Goal: Task Accomplishment & Management: Complete application form

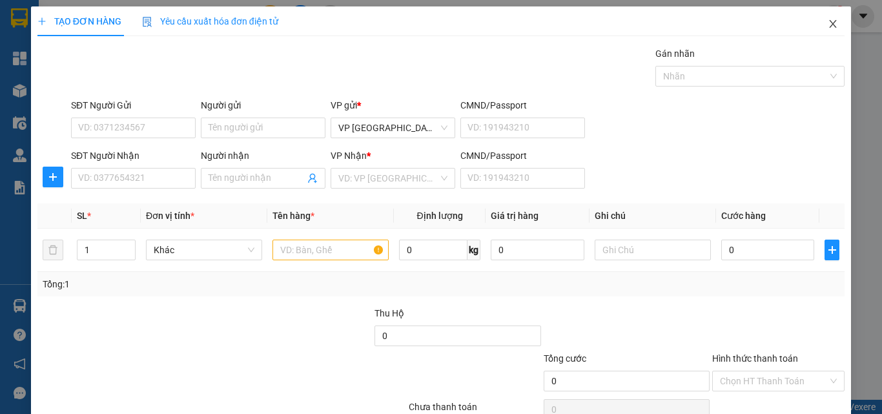
click at [815, 23] on span "Close" at bounding box center [833, 24] width 36 height 36
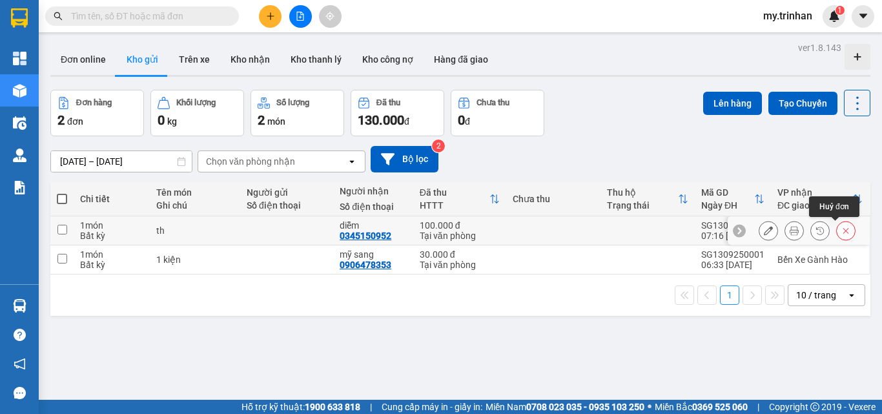
click at [843, 232] on icon at bounding box center [846, 231] width 6 height 6
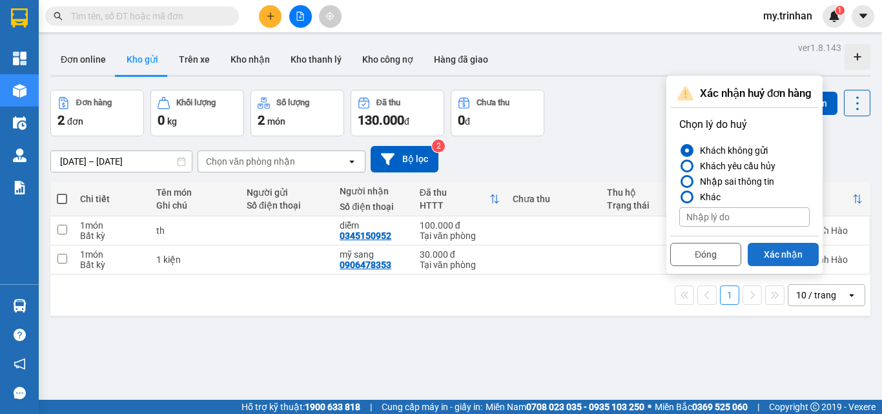
click at [784, 256] on button "Xác nhận" at bounding box center [782, 254] width 71 height 23
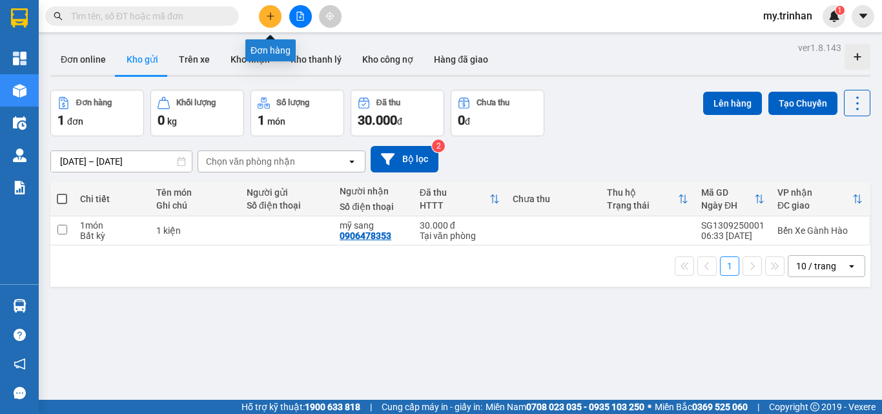
click at [270, 13] on icon "plus" at bounding box center [270, 16] width 9 height 9
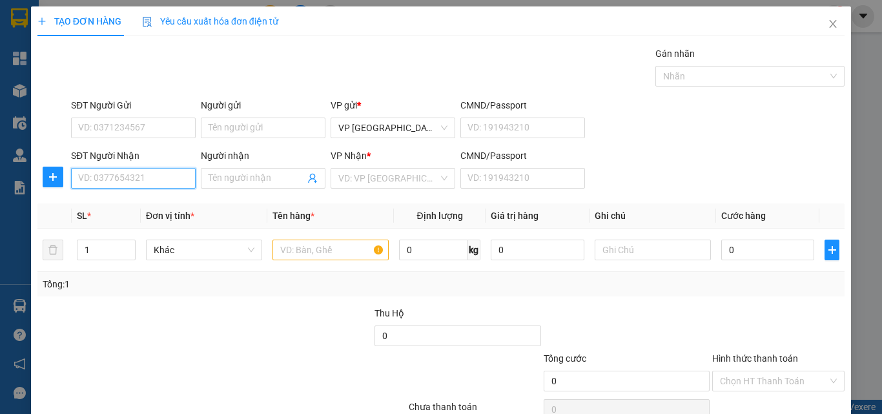
click at [148, 179] on input "SĐT Người Nhận" at bounding box center [133, 178] width 125 height 21
type input "0948754258"
click at [247, 182] on input "Người nhận" at bounding box center [256, 178] width 96 height 14
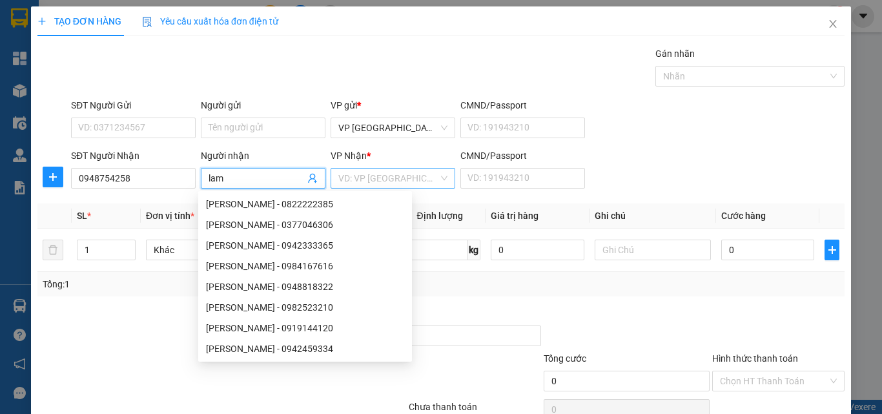
type input "lam"
drag, startPoint x: 361, startPoint y: 178, endPoint x: 363, endPoint y: 196, distance: 17.5
click at [363, 178] on input "search" at bounding box center [388, 177] width 100 height 19
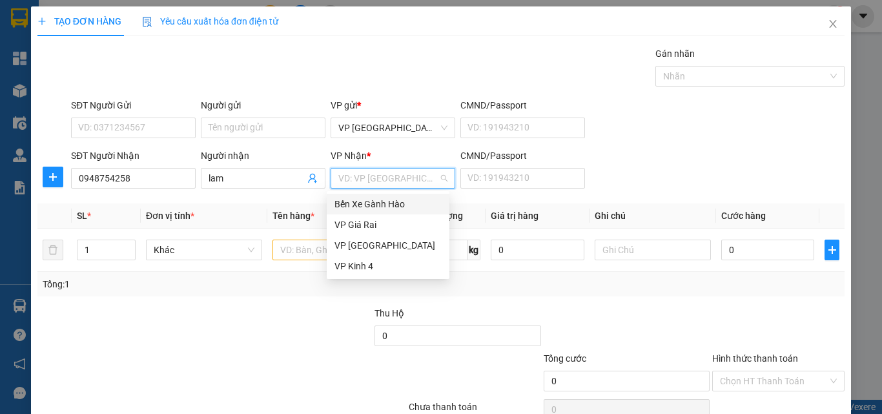
click at [363, 206] on div "Bến Xe Gành Hào" at bounding box center [387, 204] width 107 height 14
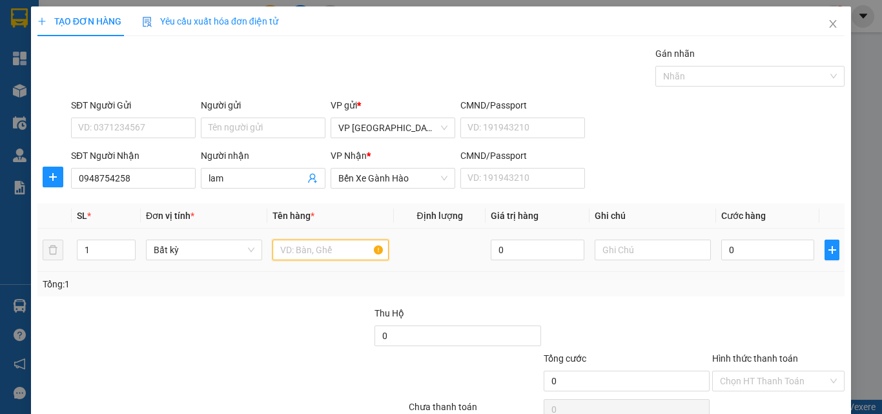
click at [294, 248] on input "text" at bounding box center [330, 249] width 116 height 21
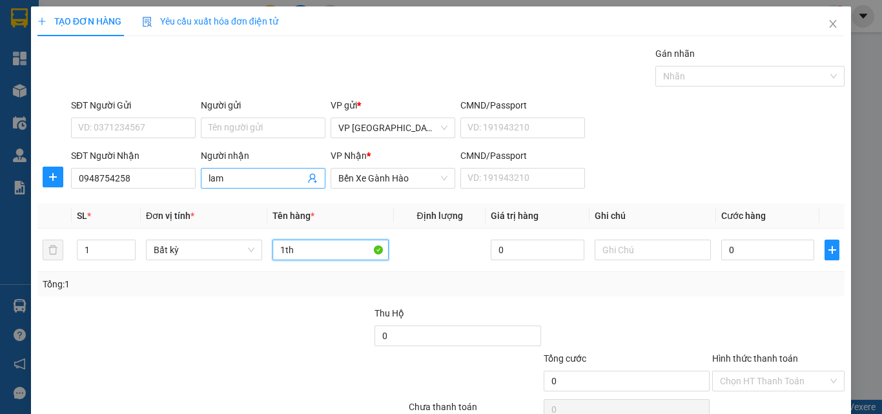
type input "1th"
click at [247, 174] on input "lam" at bounding box center [256, 178] width 96 height 14
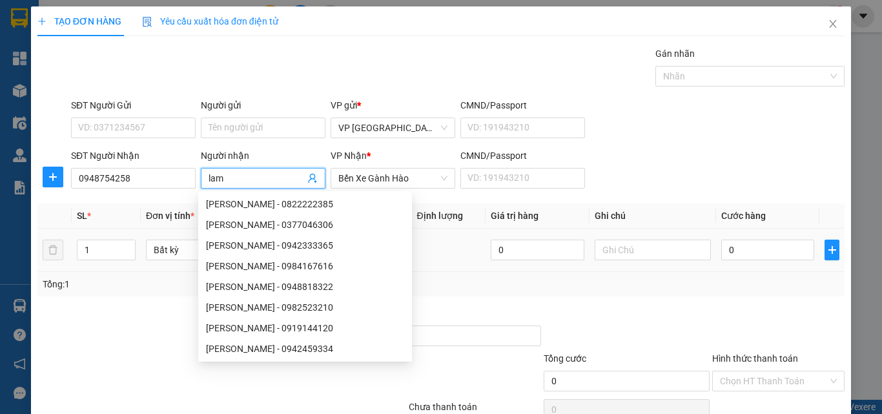
click at [748, 261] on div "0" at bounding box center [767, 250] width 93 height 26
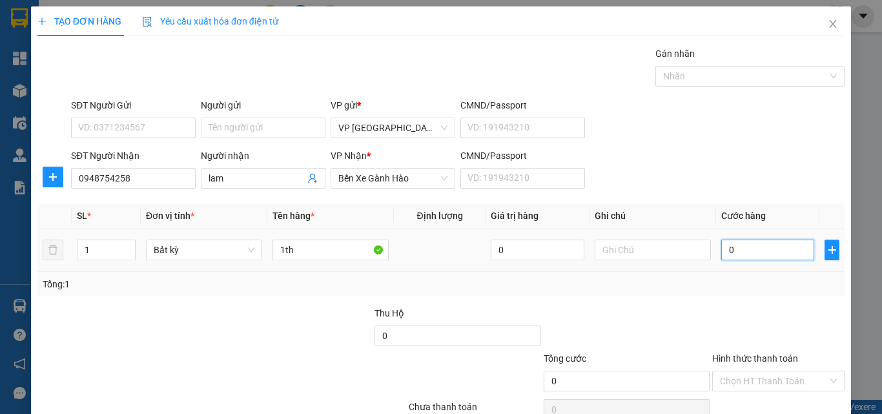
click at [752, 250] on input "0" at bounding box center [767, 249] width 93 height 21
type input "4"
type input "40"
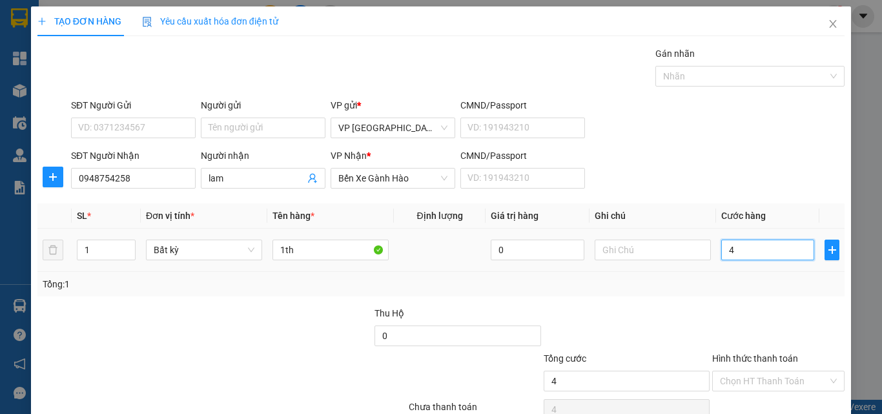
type input "40"
type input "40.000"
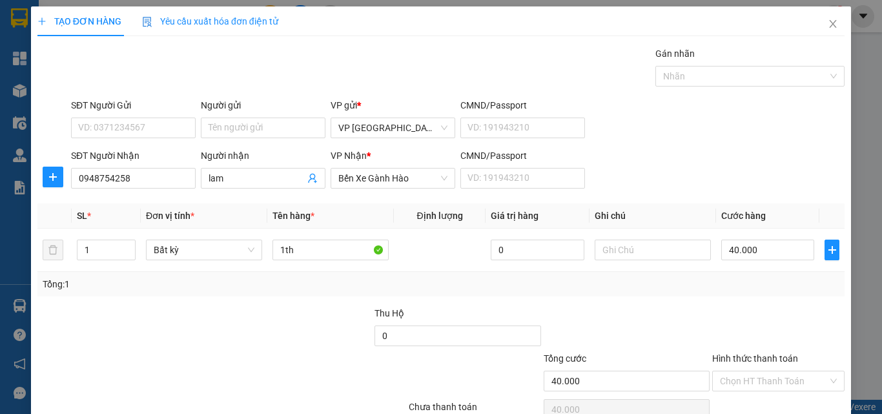
scroll to position [64, 0]
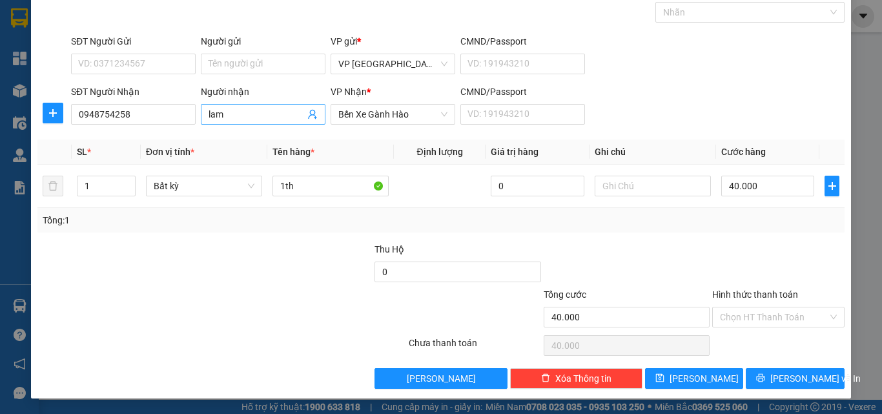
click at [278, 117] on input "lam" at bounding box center [256, 114] width 96 height 14
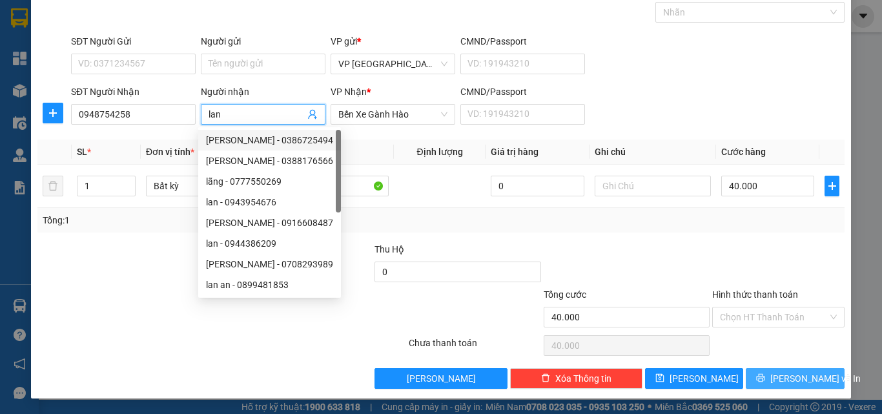
type input "lan"
click at [770, 380] on button "[PERSON_NAME] và In" at bounding box center [794, 378] width 99 height 21
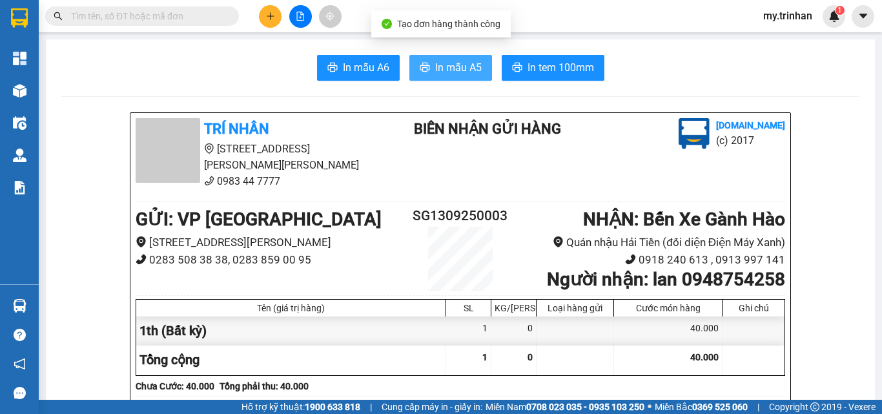
click at [439, 60] on span "In mẫu A5" at bounding box center [458, 67] width 46 height 16
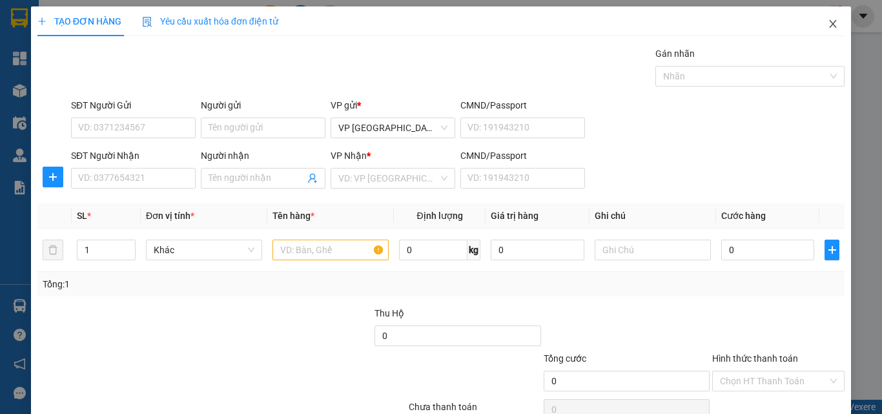
click at [827, 21] on icon "close" at bounding box center [832, 24] width 10 height 10
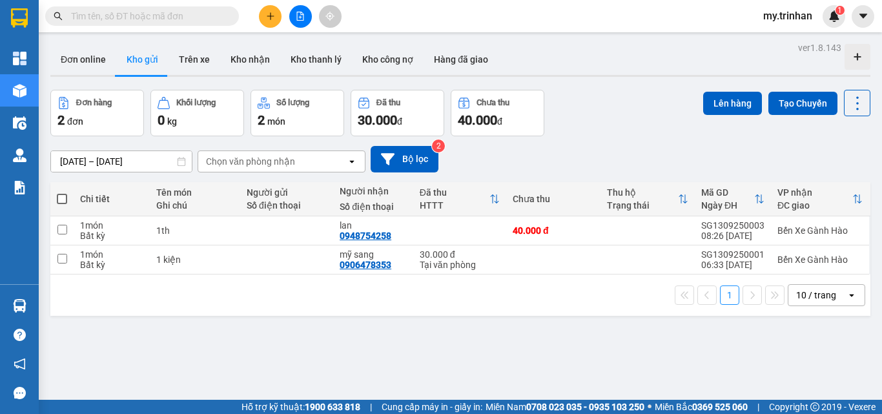
drag, startPoint x: 737, startPoint y: 8, endPoint x: 697, endPoint y: 22, distance: 42.2
click at [739, 8] on div "Kết quả [PERSON_NAME] ( 0 ) Bộ lọc Gửi 3 ngày gần nhất No Data my.trinhan 1" at bounding box center [441, 16] width 882 height 32
click at [449, 263] on div "Tại văn phòng" at bounding box center [460, 264] width 80 height 10
checkbox input "true"
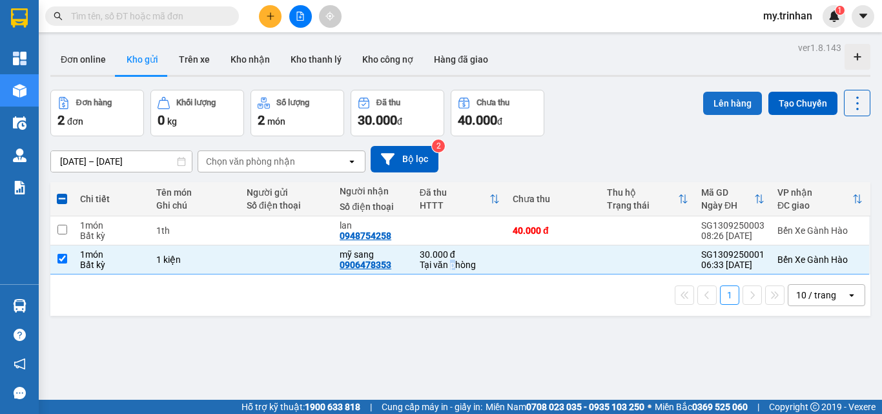
click at [705, 97] on button "Lên hàng" at bounding box center [732, 103] width 59 height 23
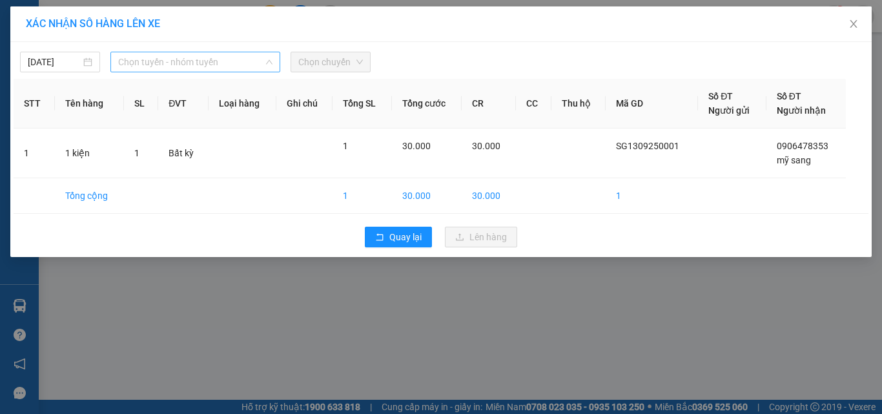
click at [174, 52] on span "Chọn tuyến - nhóm tuyến" at bounding box center [195, 61] width 154 height 19
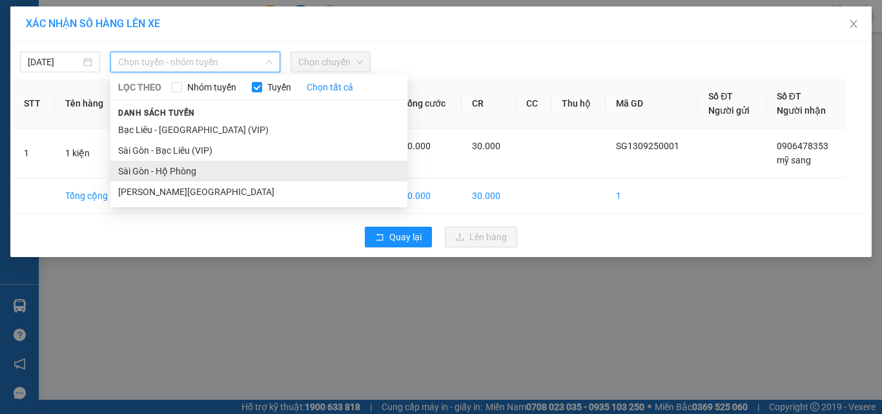
click at [163, 176] on li "Sài Gòn - Hộ Phòng" at bounding box center [258, 171] width 297 height 21
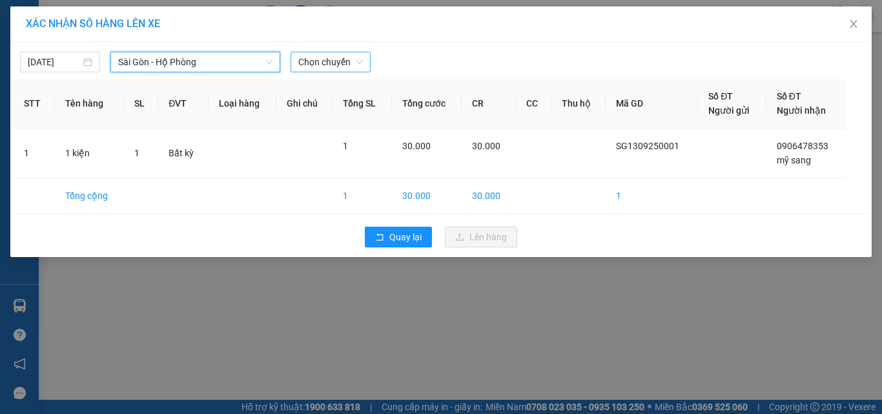
click at [321, 68] on span "Chọn chuyến" at bounding box center [330, 61] width 65 height 19
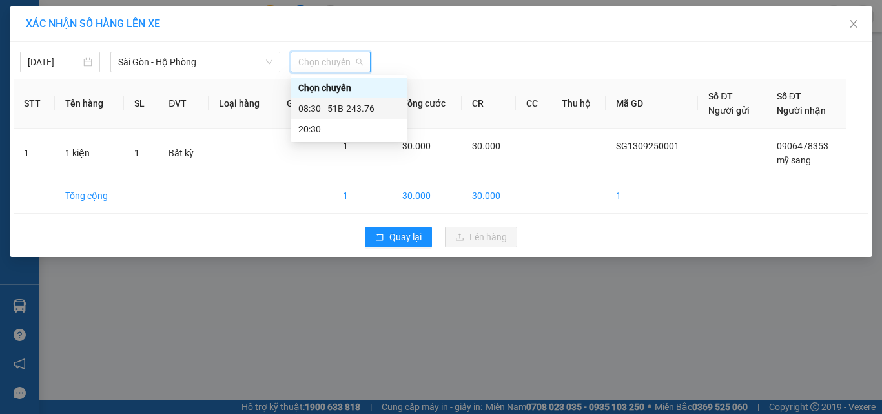
click at [320, 99] on div "08:30 - 51B-243.76" at bounding box center [348, 108] width 116 height 21
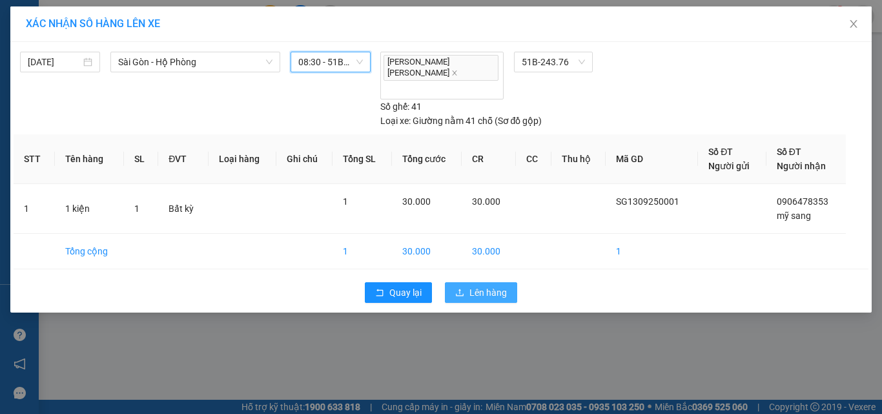
click at [461, 288] on span "upload" at bounding box center [459, 293] width 9 height 10
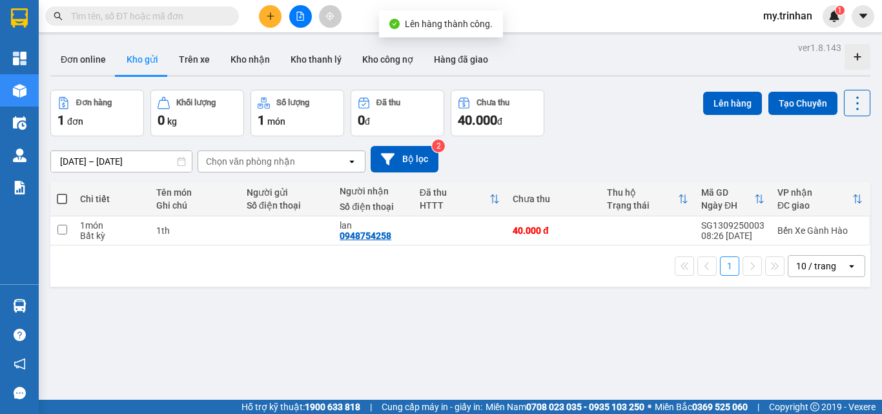
click at [492, 154] on div "[DATE] – [DATE] Press the down arrow key to interact with the calendar and sele…" at bounding box center [460, 159] width 820 height 26
click at [292, 12] on button at bounding box center [300, 16] width 23 height 23
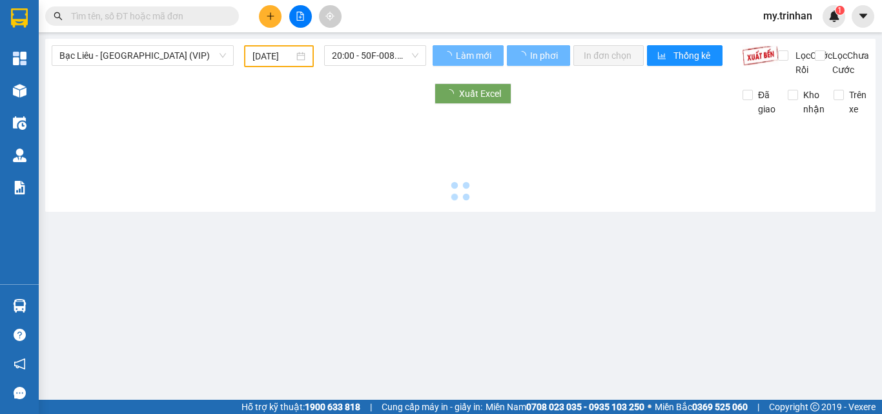
type input "[DATE]"
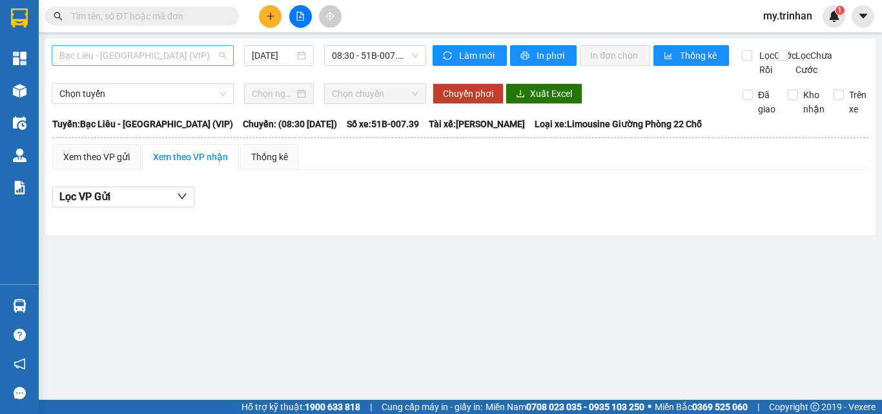
click at [189, 57] on span "Bạc Liêu - [GEOGRAPHIC_DATA] (VIP)" at bounding box center [142, 55] width 167 height 19
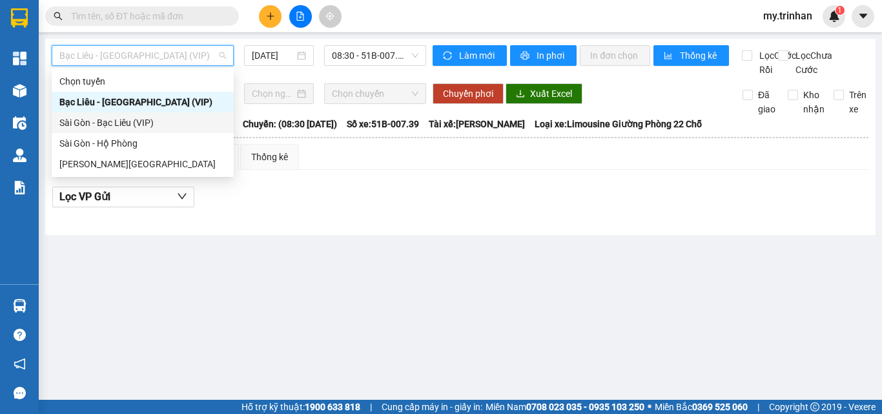
click at [169, 130] on div "Sài Gòn - Bạc Liêu (VIP)" at bounding box center [143, 122] width 182 height 21
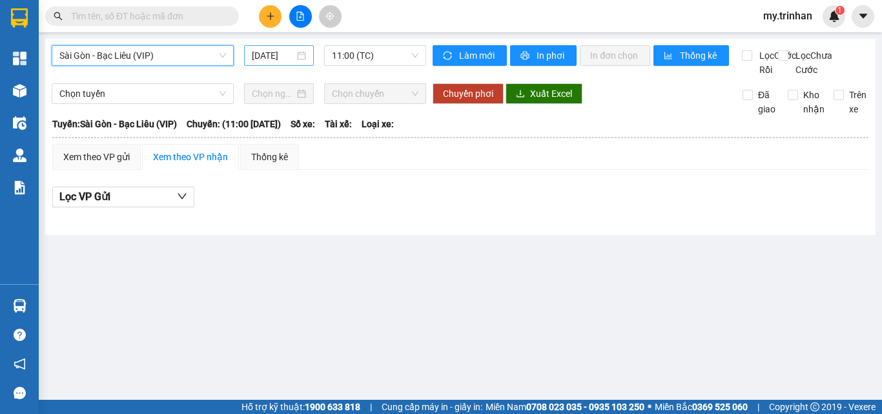
click at [296, 59] on div "[DATE]" at bounding box center [279, 55] width 54 height 14
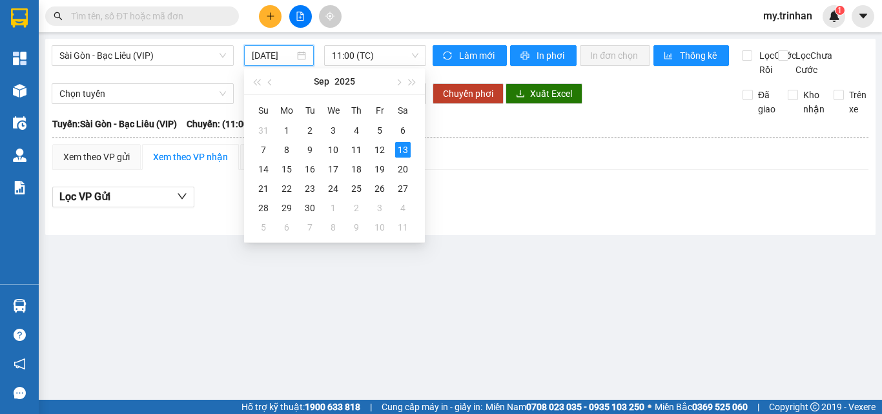
scroll to position [0, 3]
click at [377, 153] on div "12" at bounding box center [379, 149] width 15 height 15
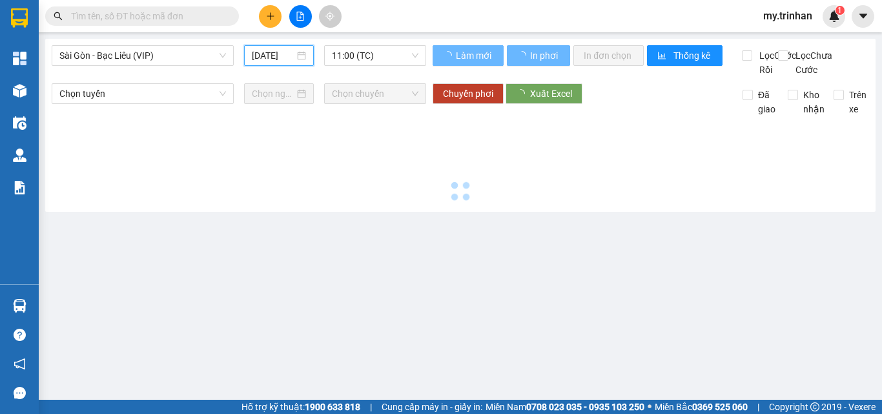
type input "[DATE]"
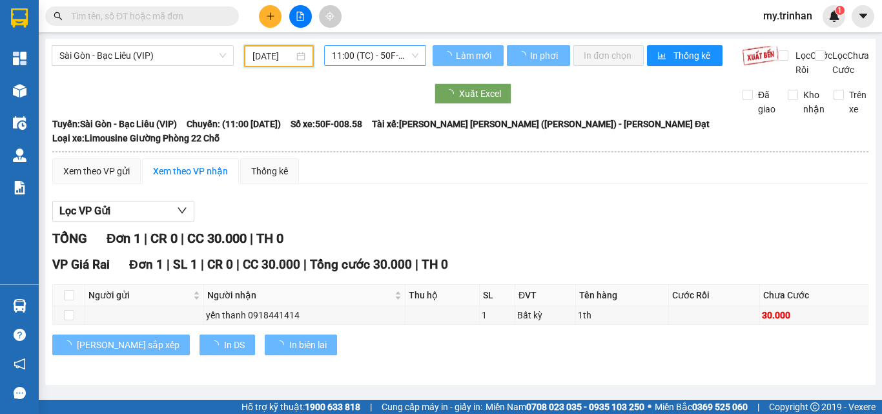
click at [369, 54] on span "11:00 (TC) - 50F-008.58" at bounding box center [375, 55] width 86 height 19
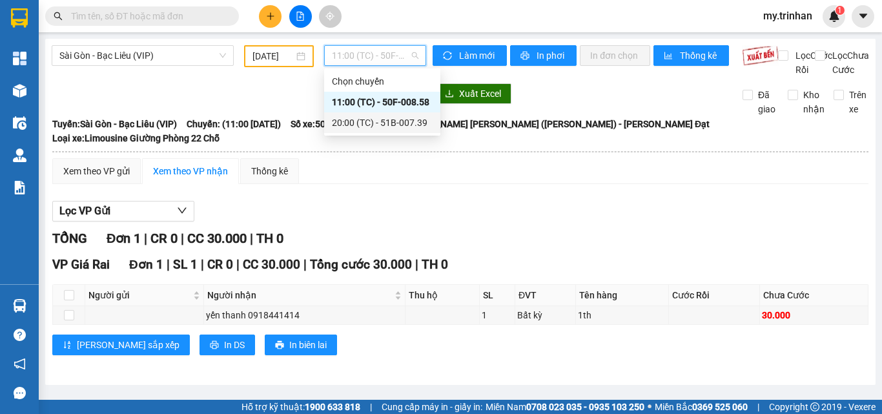
click at [361, 126] on div "20:00 (TC) - 51B-007.39" at bounding box center [382, 123] width 101 height 14
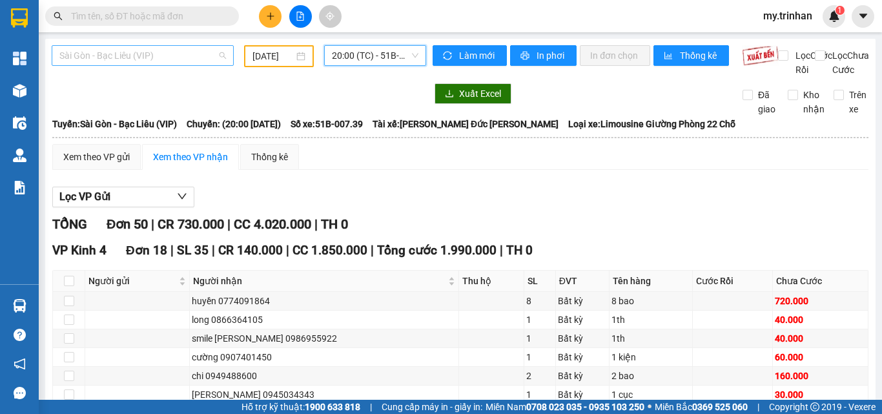
click at [159, 54] on span "Sài Gòn - Bạc Liêu (VIP)" at bounding box center [142, 55] width 167 height 19
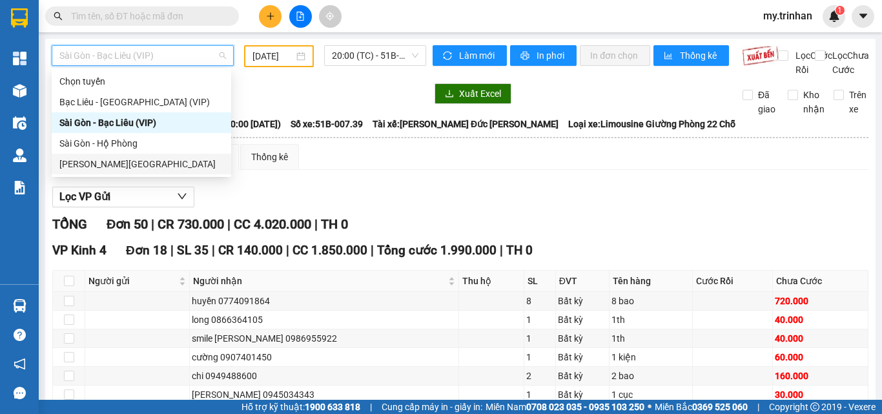
click at [144, 147] on div "Sài Gòn - Hộ Phòng" at bounding box center [141, 143] width 164 height 14
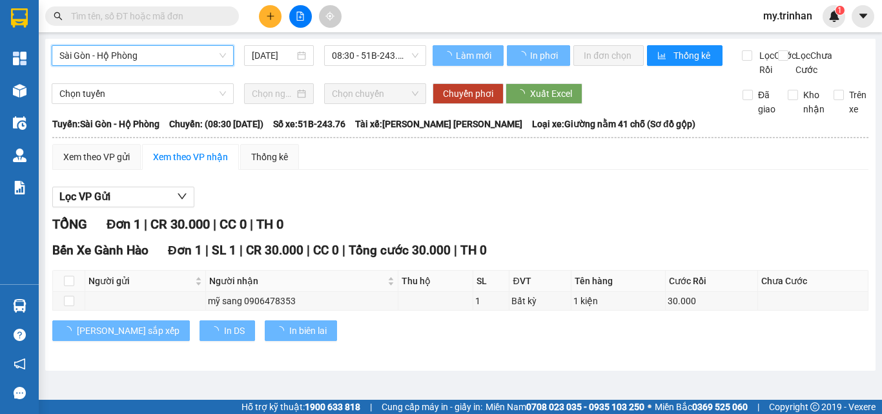
click at [276, 51] on input "[DATE]" at bounding box center [273, 55] width 43 height 14
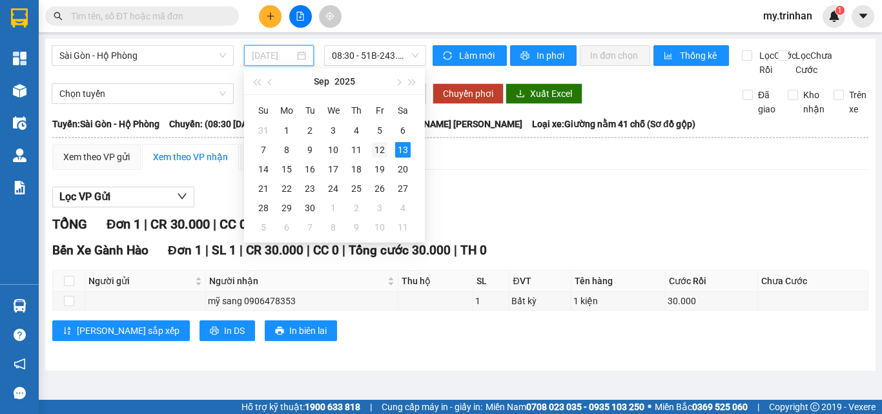
click at [380, 145] on div "12" at bounding box center [379, 149] width 15 height 15
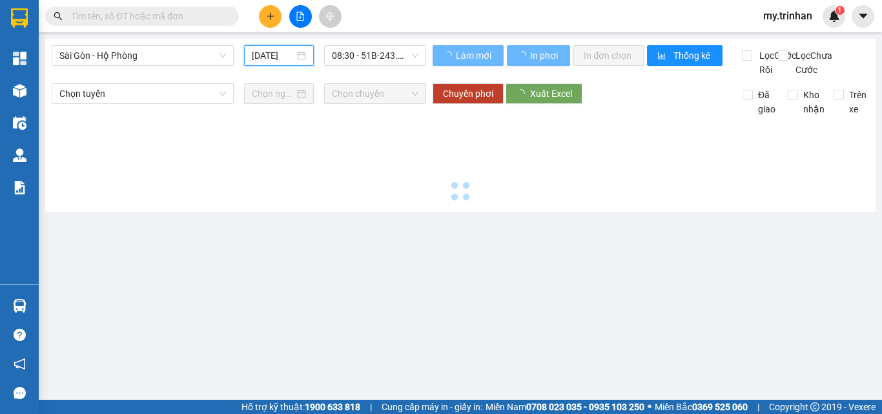
type input "[DATE]"
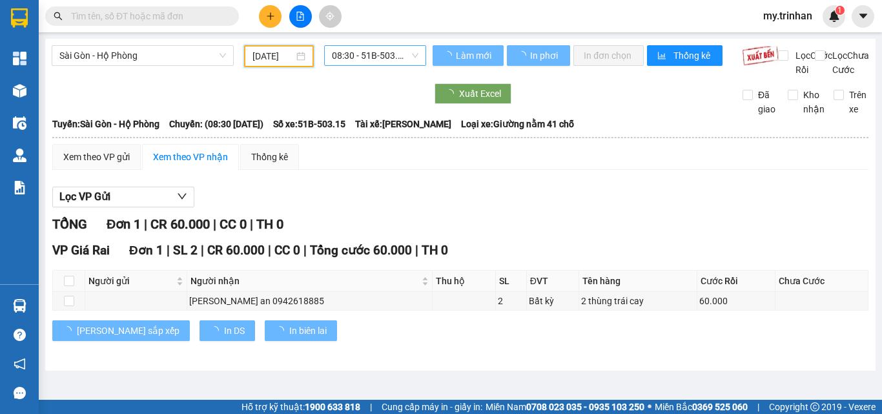
click at [364, 61] on span "08:30 - 51B-503.15" at bounding box center [375, 55] width 86 height 19
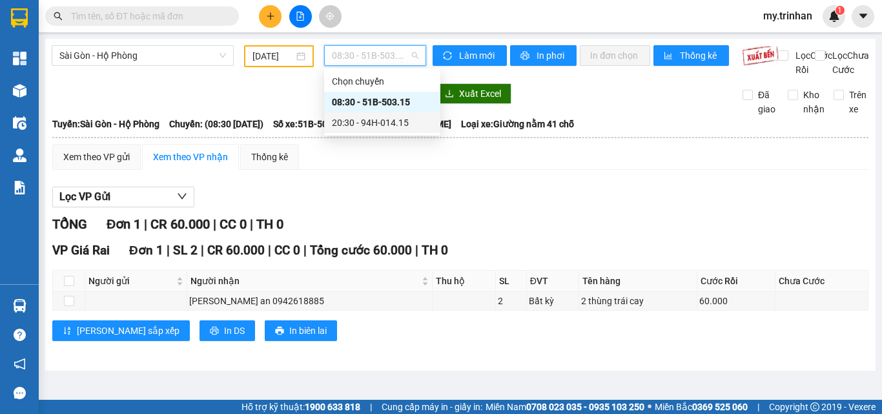
click at [337, 126] on div "20:30 - 94H-014.15" at bounding box center [382, 123] width 101 height 14
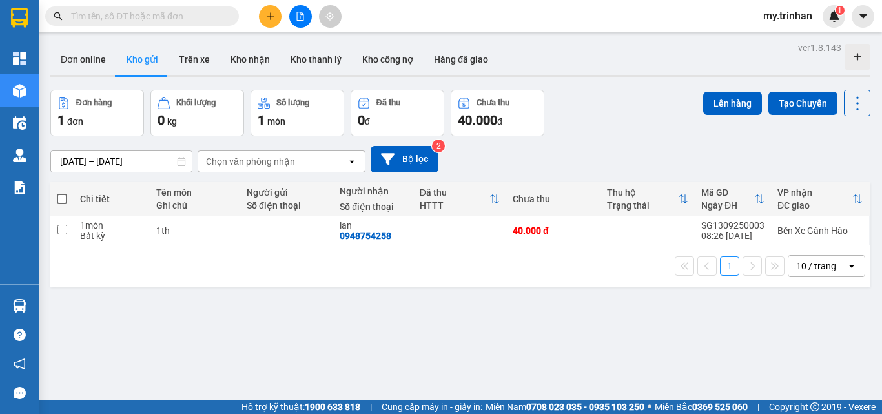
click at [109, 17] on input "text" at bounding box center [147, 16] width 152 height 14
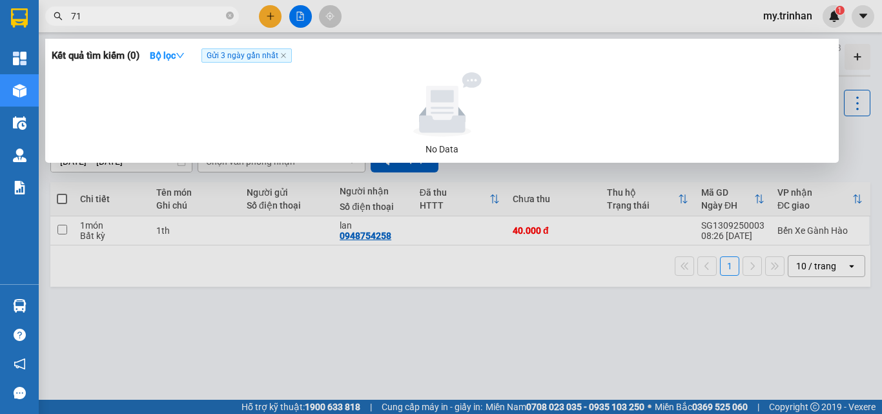
type input "717"
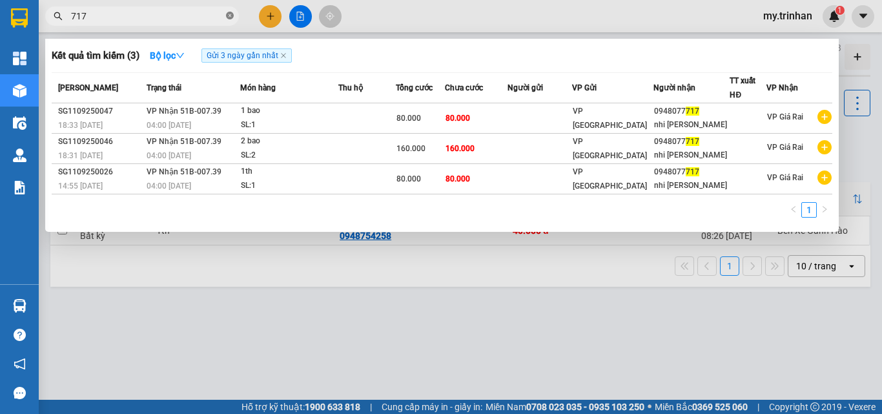
click at [232, 14] on icon "close-circle" at bounding box center [230, 16] width 8 height 8
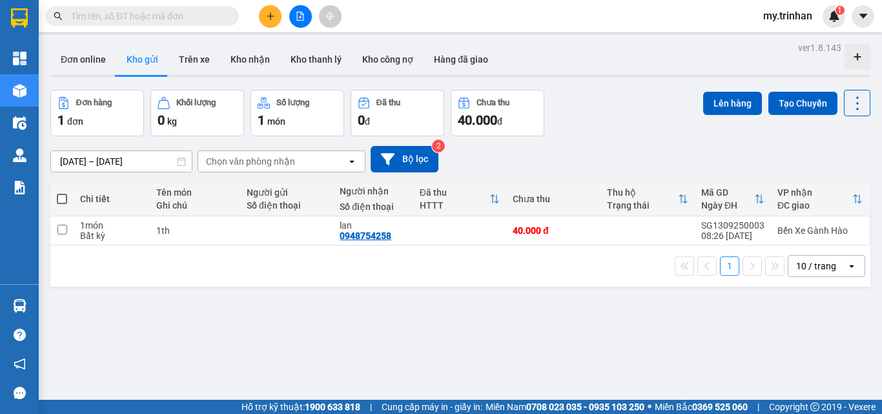
click at [773, 354] on div "ver 1.8.143 Đơn online Kho gửi Trên xe Kho [PERSON_NAME] [PERSON_NAME] [PERSON_…" at bounding box center [460, 246] width 830 height 414
click at [263, 18] on button at bounding box center [270, 16] width 23 height 23
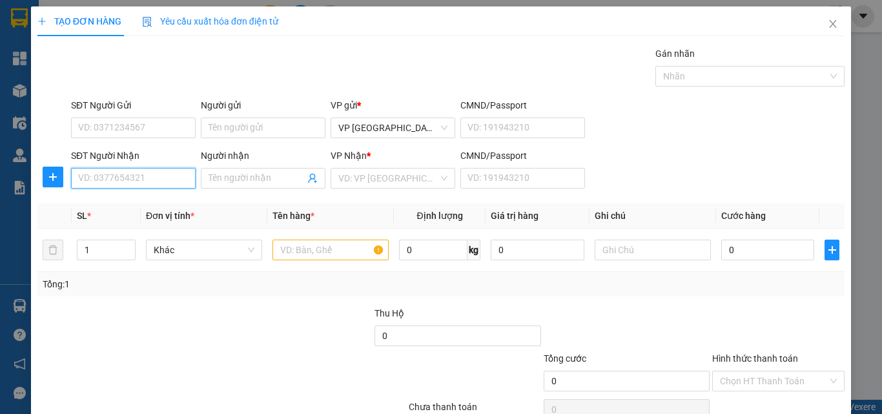
click at [167, 176] on input "SĐT Người Nhận" at bounding box center [133, 178] width 125 height 21
click at [150, 185] on input "SĐT Người Nhận" at bounding box center [133, 178] width 125 height 21
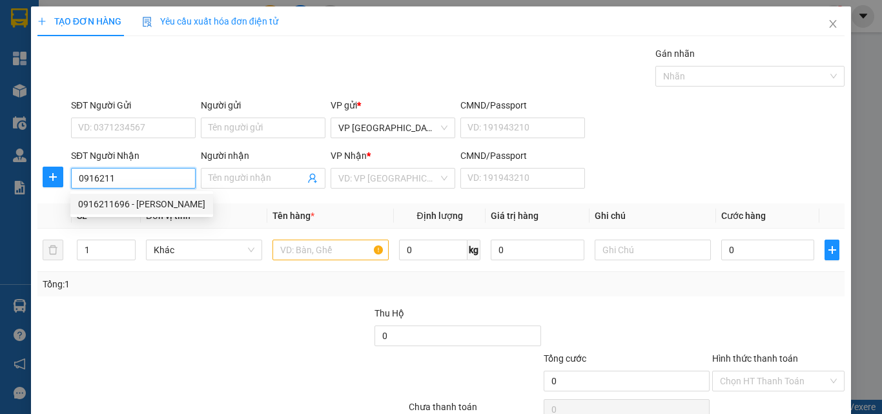
click at [148, 207] on div "0916211696 - [PERSON_NAME]" at bounding box center [141, 204] width 127 height 14
type input "0916211696"
type input "[PERSON_NAME]"
type input "30.000"
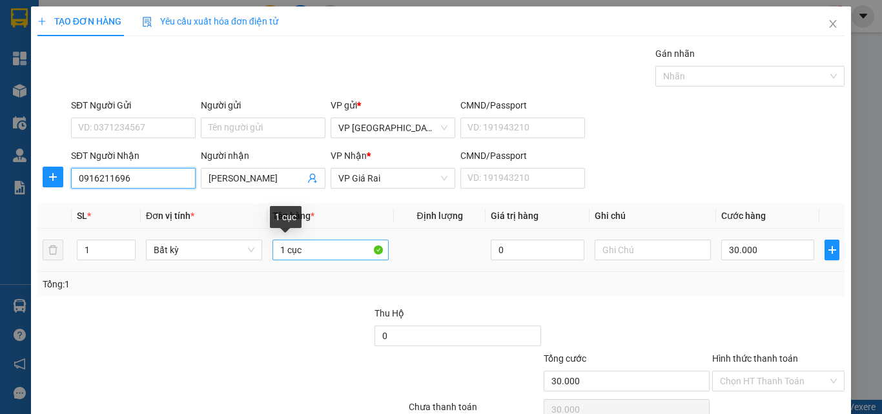
type input "0916211696"
drag, startPoint x: 323, startPoint y: 243, endPoint x: 272, endPoint y: 246, distance: 51.1
click at [273, 246] on input "1 cục" at bounding box center [330, 249] width 116 height 21
type input "1 CAN"
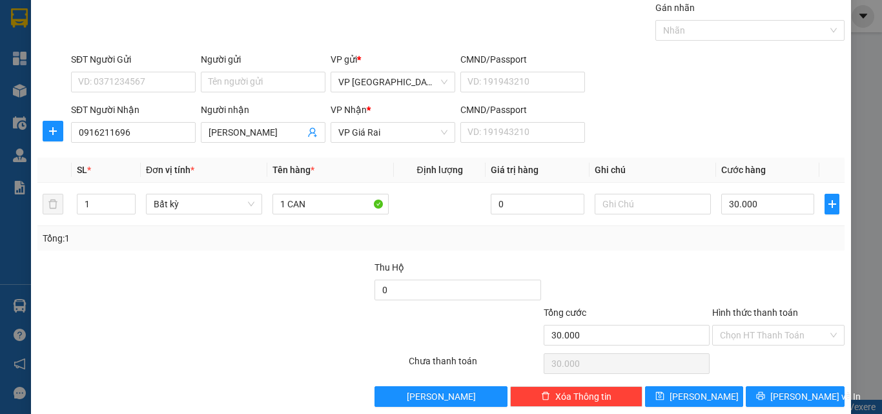
scroll to position [64, 0]
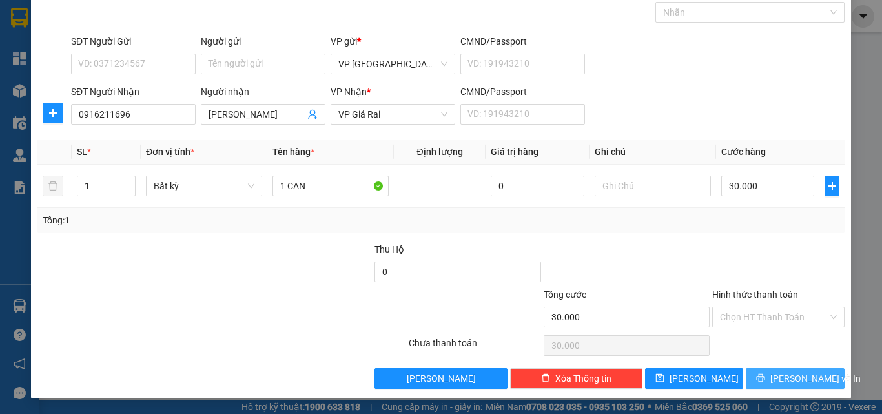
click at [754, 380] on button "[PERSON_NAME] và In" at bounding box center [794, 378] width 99 height 21
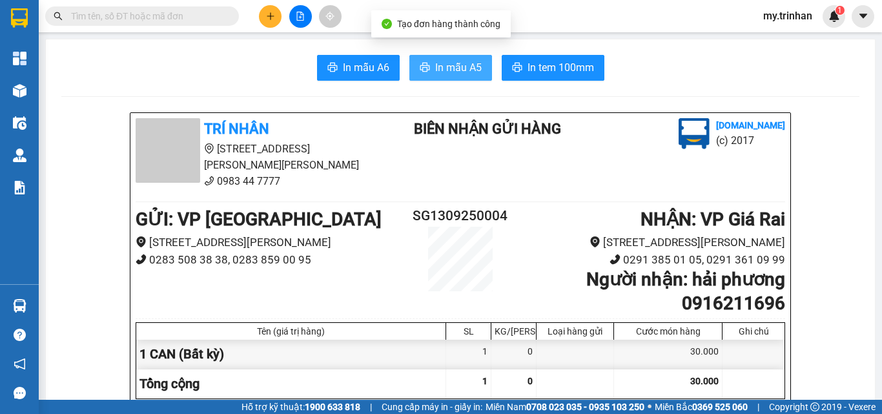
click at [443, 61] on span "In mẫu A5" at bounding box center [458, 67] width 46 height 16
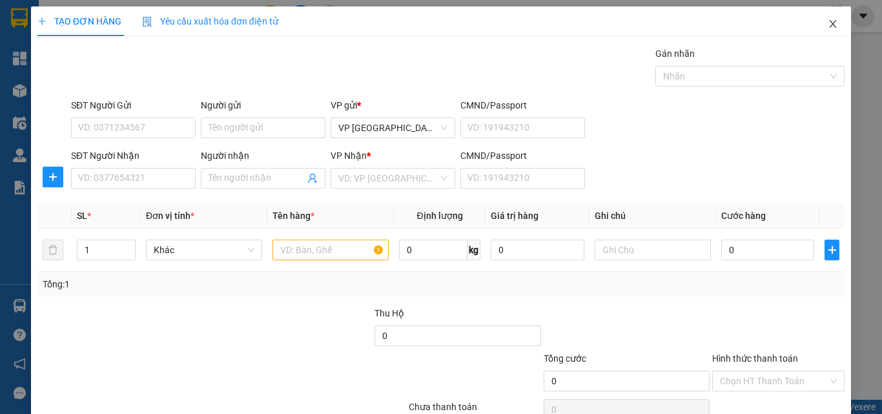
click at [827, 19] on icon "close" at bounding box center [832, 24] width 10 height 10
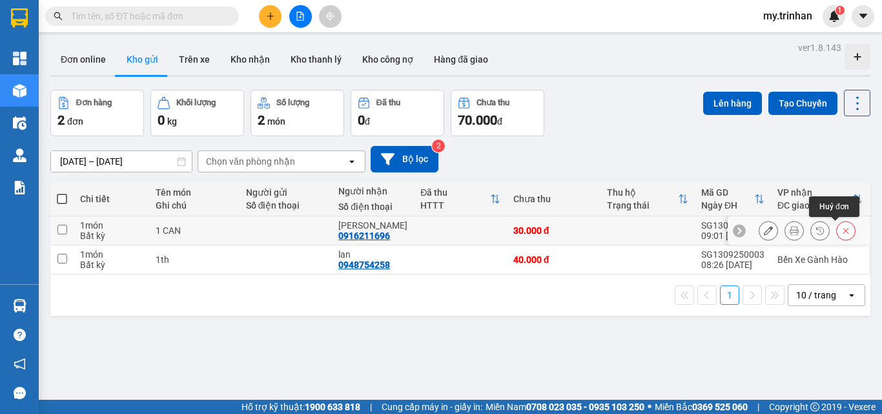
click at [841, 228] on icon at bounding box center [845, 230] width 9 height 9
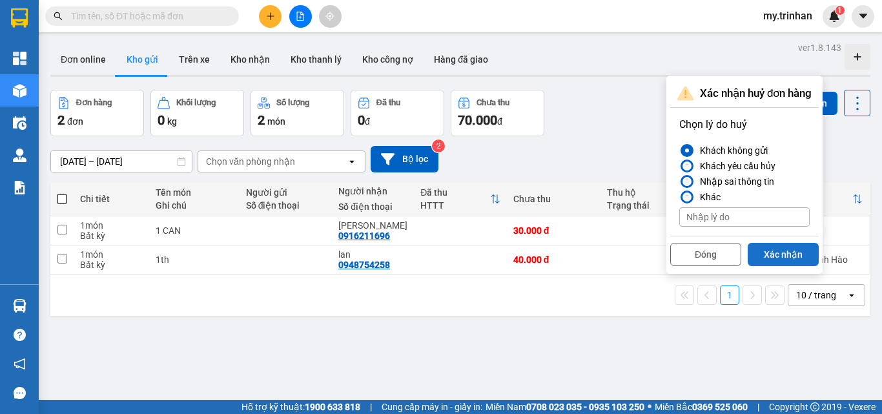
click at [774, 263] on button "Xác nhận" at bounding box center [782, 254] width 71 height 23
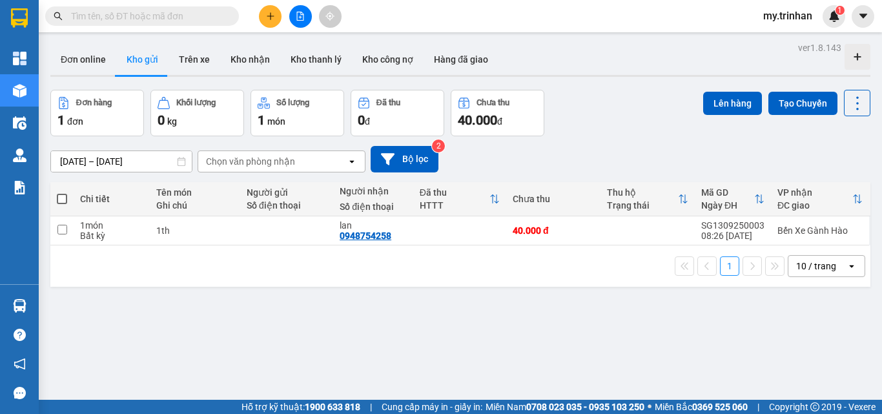
click at [273, 19] on icon "plus" at bounding box center [270, 16] width 9 height 9
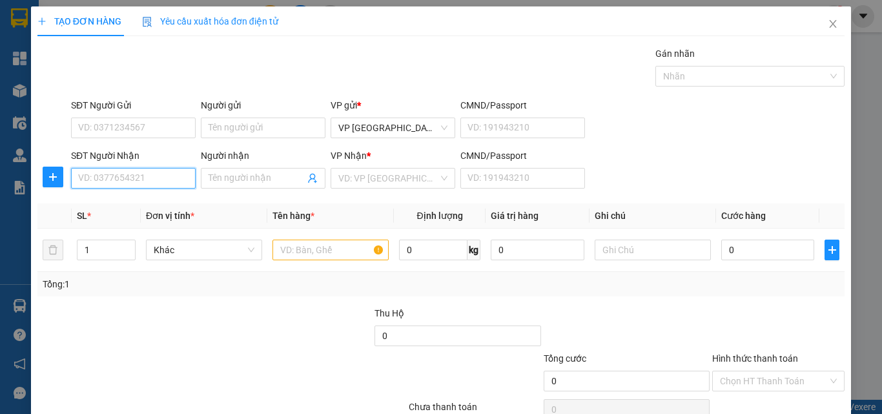
click at [127, 181] on input "SĐT Người Nhận" at bounding box center [133, 178] width 125 height 21
click at [142, 174] on input "427" at bounding box center [133, 178] width 125 height 21
click at [157, 198] on div "0941297427 - [PERSON_NAME]" at bounding box center [141, 204] width 127 height 14
type input "0941297427"
type input "duy"
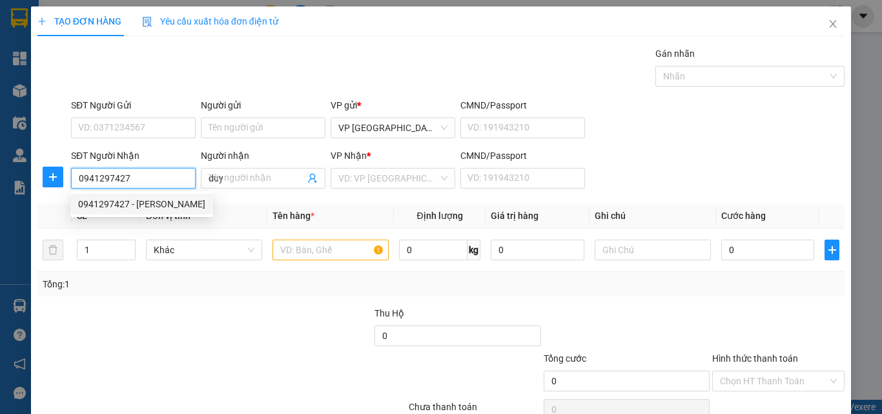
type input "40.000"
type input "0941297427"
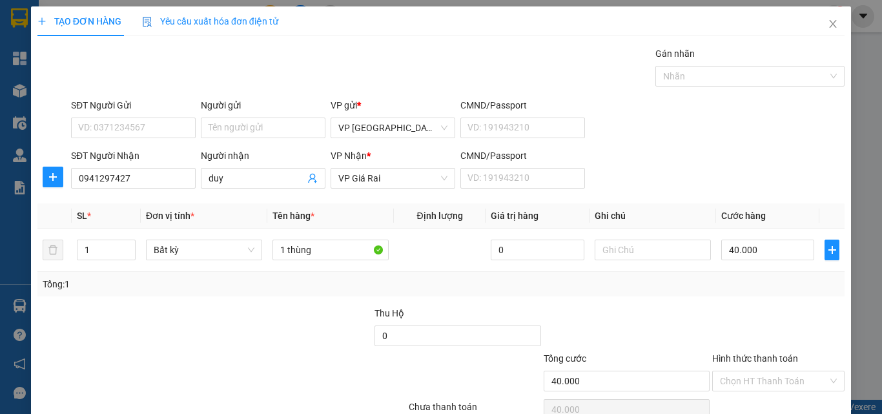
scroll to position [64, 0]
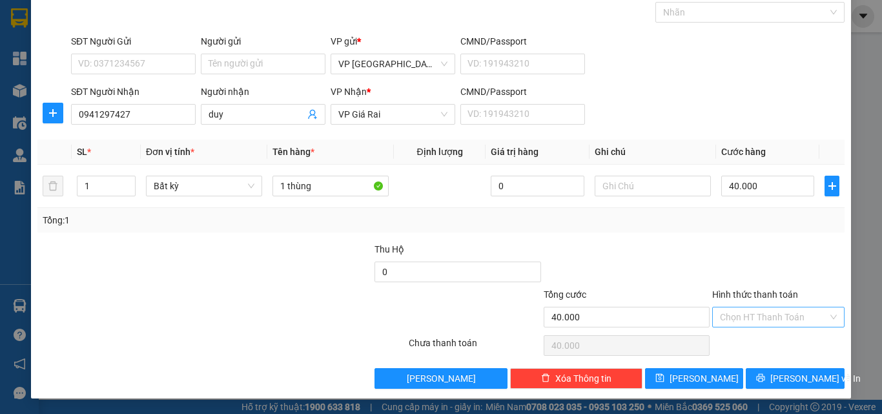
click at [727, 321] on input "Hình thức thanh toán" at bounding box center [774, 316] width 108 height 19
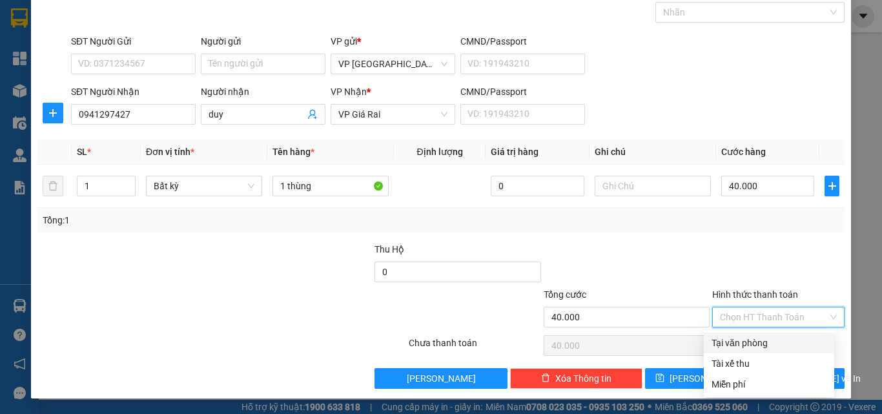
click at [743, 343] on div "Tại văn phòng" at bounding box center [768, 343] width 115 height 14
type input "0"
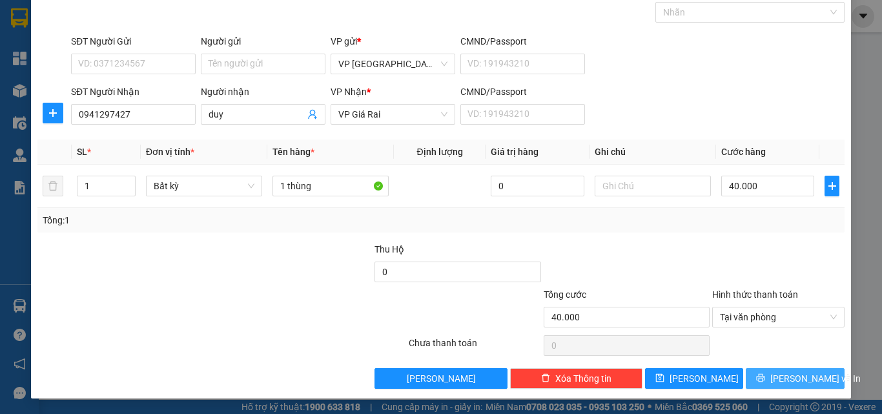
click at [765, 373] on icon "printer" at bounding box center [760, 377] width 9 height 9
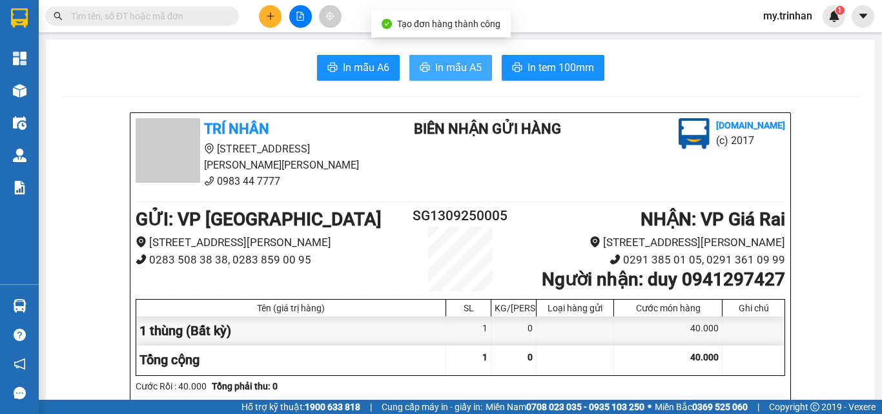
click at [421, 68] on icon "printer" at bounding box center [425, 67] width 10 height 10
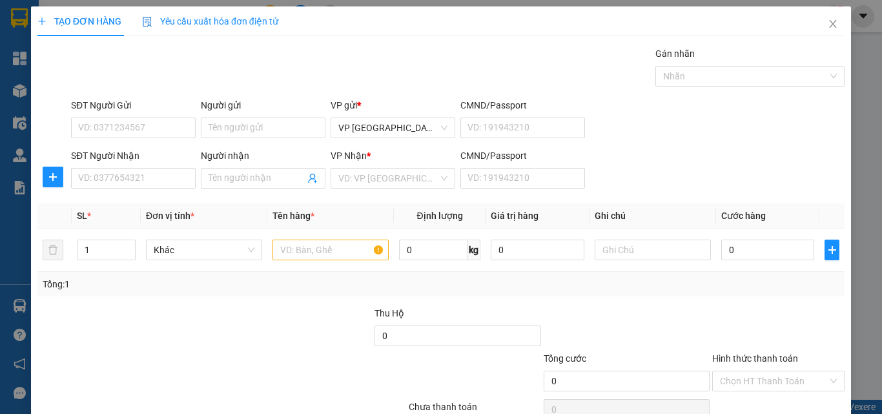
drag, startPoint x: 715, startPoint y: 174, endPoint x: 426, endPoint y: 202, distance: 290.5
click at [693, 185] on div "SĐT Người [PERSON_NAME]: 0377654321 Người [PERSON_NAME] Tên người [PERSON_NAME]…" at bounding box center [457, 170] width 778 height 45
click at [140, 178] on input "SĐT Người Nhận" at bounding box center [133, 178] width 125 height 21
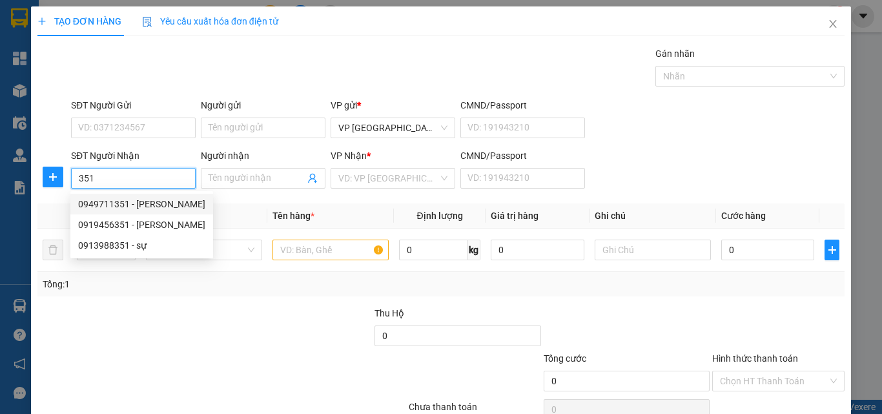
click at [150, 203] on div "0949711351 - [PERSON_NAME]" at bounding box center [141, 204] width 127 height 14
type input "0949711351"
type input "[PERSON_NAME]"
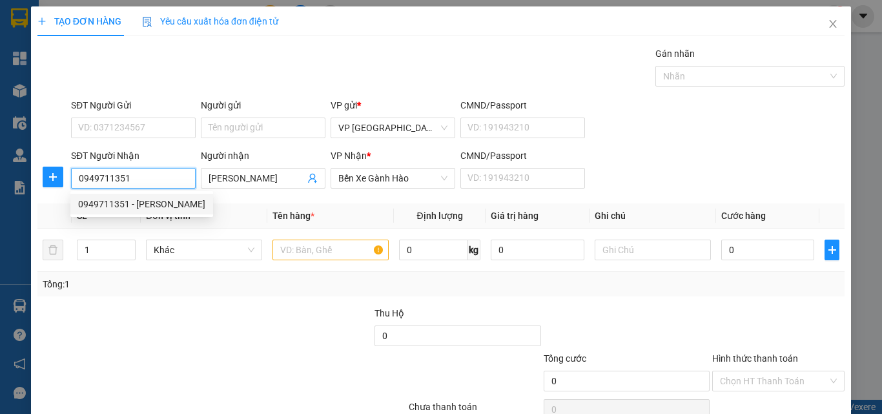
type input "30.000"
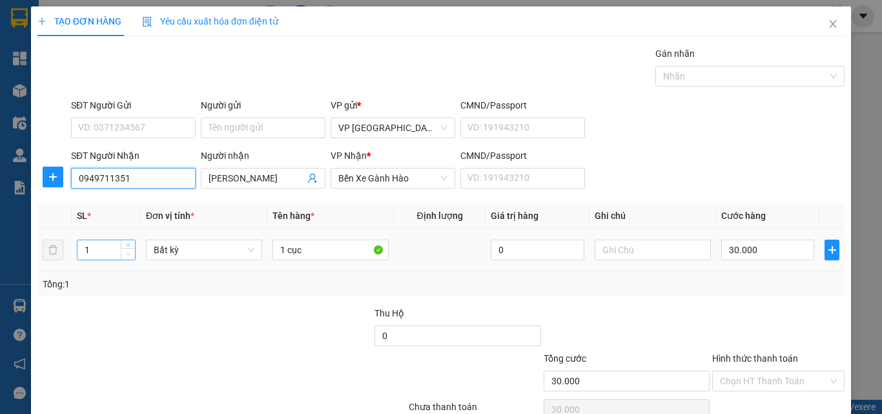
click at [123, 249] on span "Decrease Value" at bounding box center [128, 254] width 14 height 12
type input "0949711351"
click at [127, 245] on icon "up" at bounding box center [129, 246] width 4 height 3
type input "3"
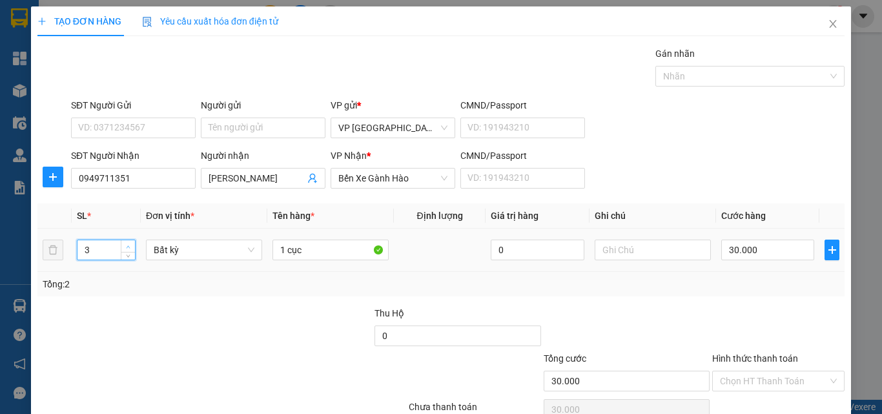
click at [127, 245] on icon "up" at bounding box center [129, 246] width 4 height 3
click at [248, 239] on tr "3 Bất kỳ 1 cục 0 30.000" at bounding box center [440, 249] width 807 height 43
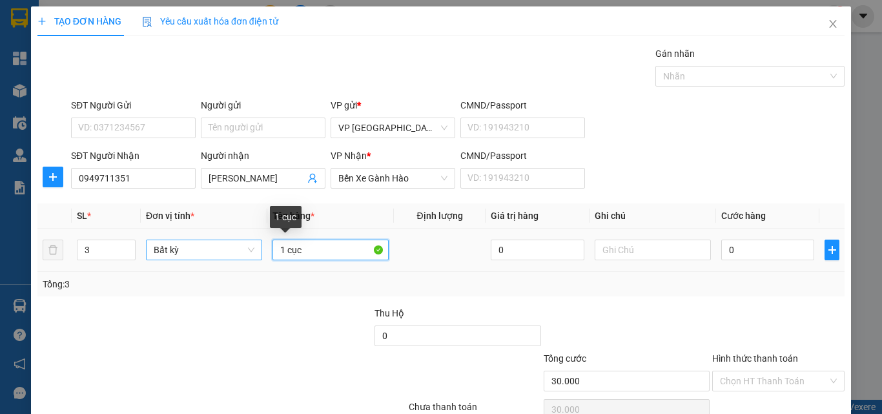
type input "0"
type input "3 bao"
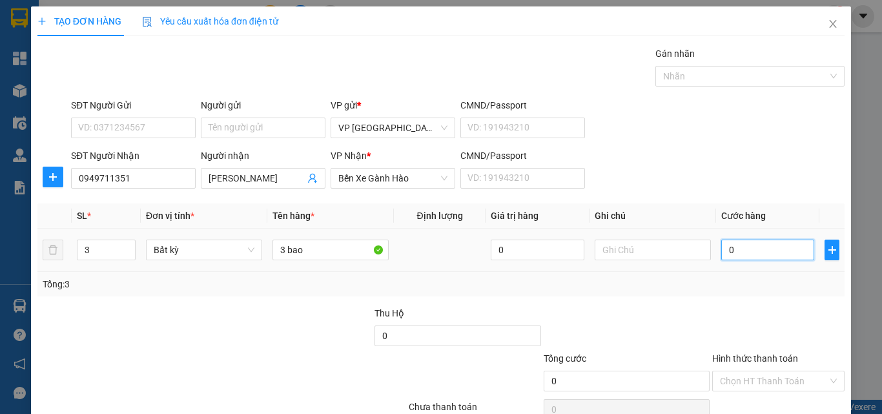
click at [754, 256] on input "0" at bounding box center [767, 249] width 93 height 21
type input "2"
type input "25"
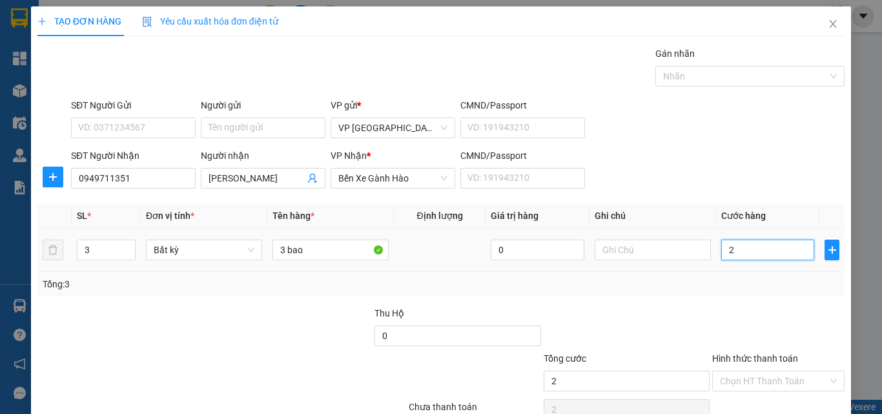
type input "25"
type input "250"
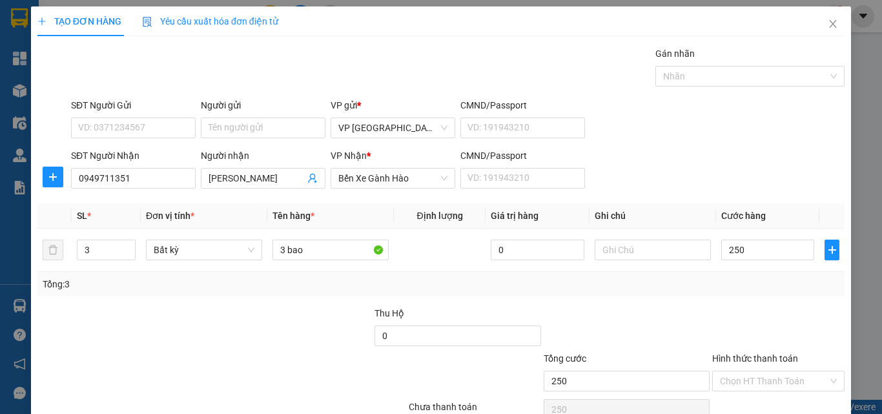
type input "250.000"
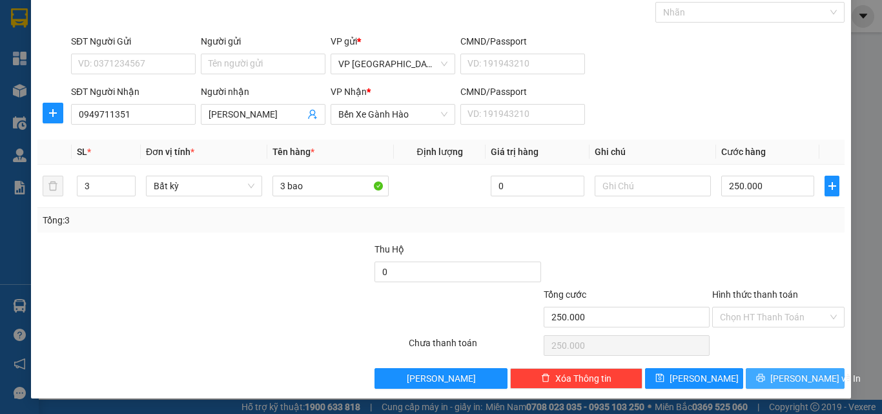
click at [784, 372] on span "[PERSON_NAME] và In" at bounding box center [815, 378] width 90 height 14
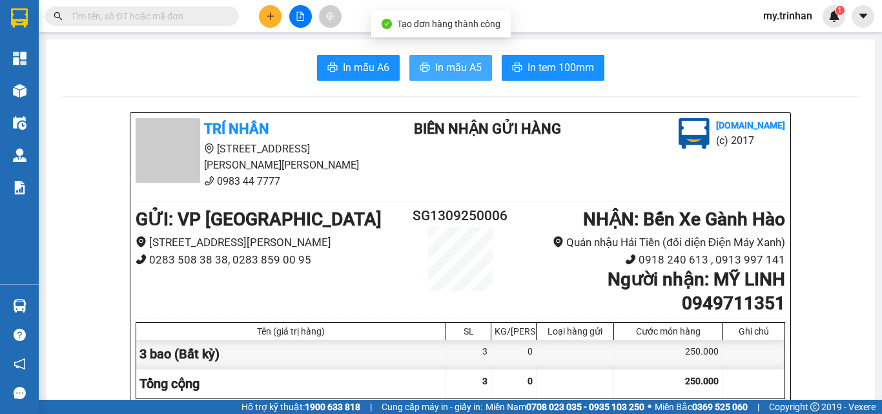
click at [449, 67] on span "In mẫu A5" at bounding box center [458, 67] width 46 height 16
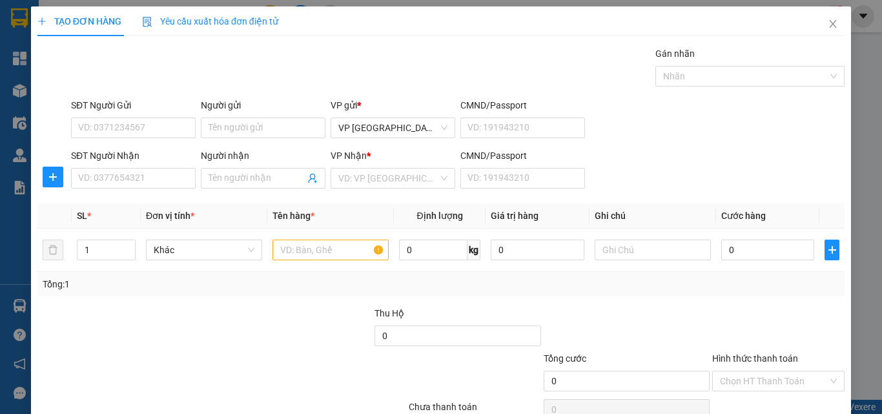
click at [646, 170] on div "SĐT Người [PERSON_NAME]: 0377654321 Người [PERSON_NAME] Tên người [PERSON_NAME]…" at bounding box center [457, 170] width 778 height 45
click at [101, 177] on input "SĐT Người Nhận" at bounding box center [133, 178] width 125 height 21
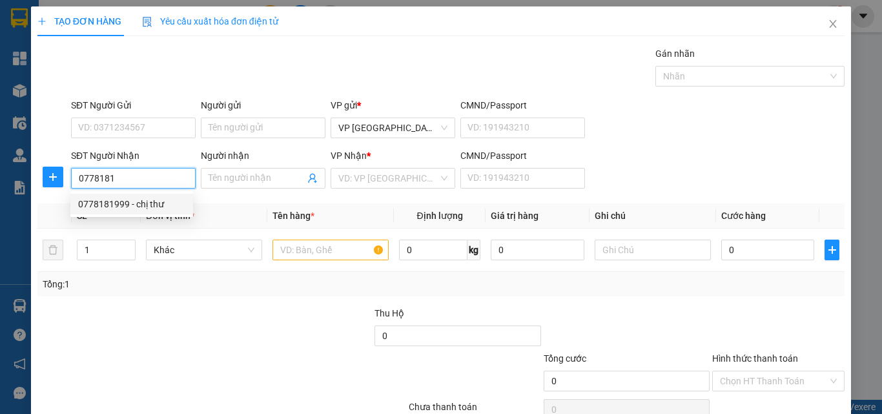
click at [139, 202] on div "0778181999 - chị thư" at bounding box center [131, 204] width 107 height 14
type input "0778181999"
type input "chị thư"
type input "60.000"
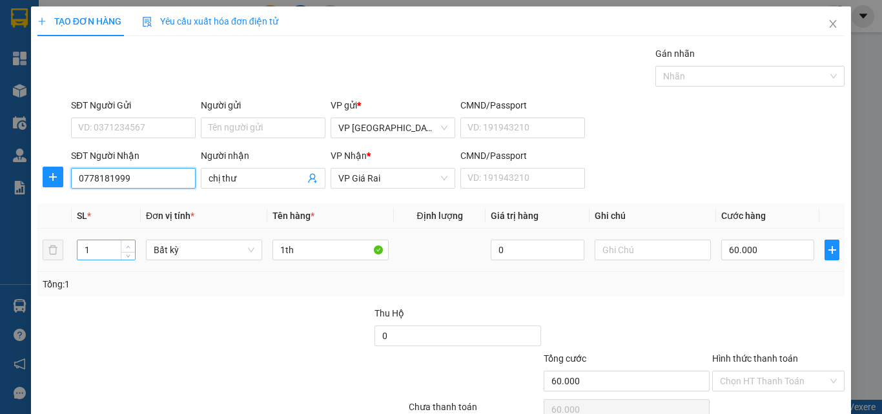
type input "0778181999"
type input "2"
click at [125, 248] on span "up" at bounding box center [129, 247] width 8 height 8
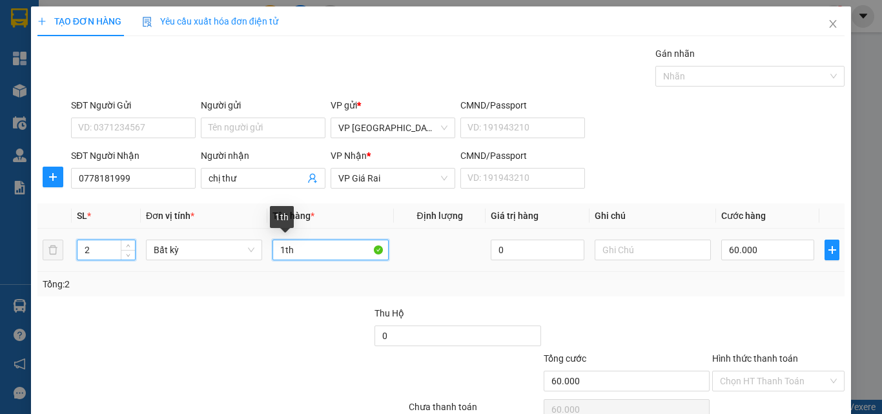
drag, startPoint x: 283, startPoint y: 252, endPoint x: 264, endPoint y: 254, distance: 18.8
click at [267, 254] on td "1th" at bounding box center [330, 249] width 127 height 43
type input "0"
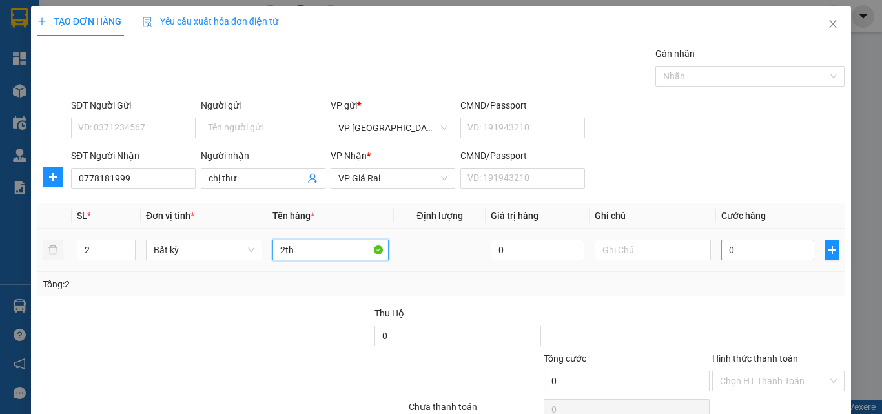
type input "2th"
click at [757, 250] on input "0" at bounding box center [767, 249] width 93 height 21
type input "1"
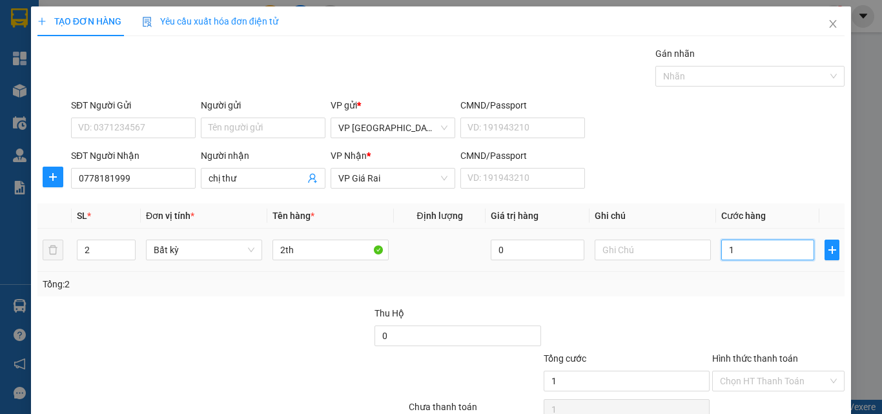
type input "15"
type input "150"
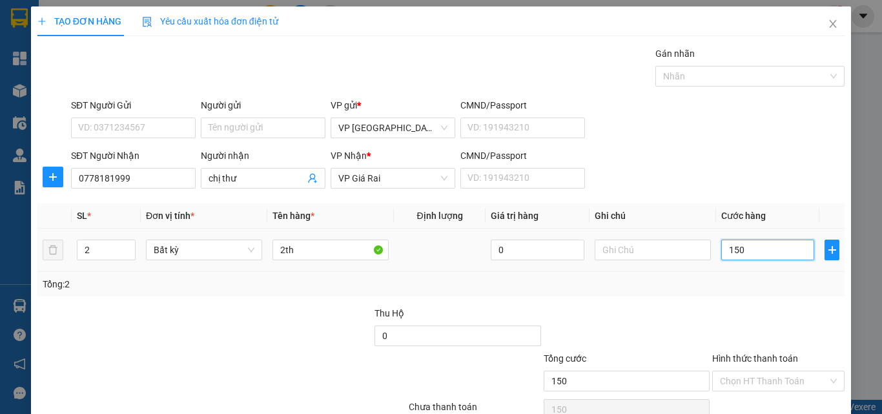
type input "150"
type input "150.000"
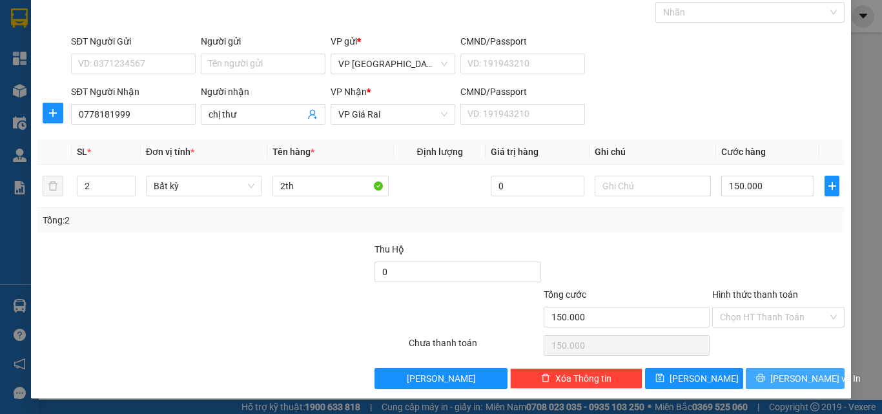
click at [798, 374] on span "[PERSON_NAME] và In" at bounding box center [815, 378] width 90 height 14
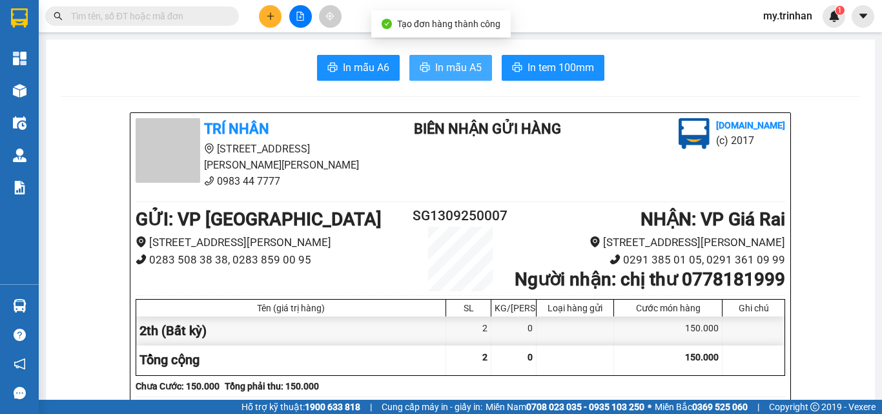
click at [446, 70] on span "In mẫu A5" at bounding box center [458, 67] width 46 height 16
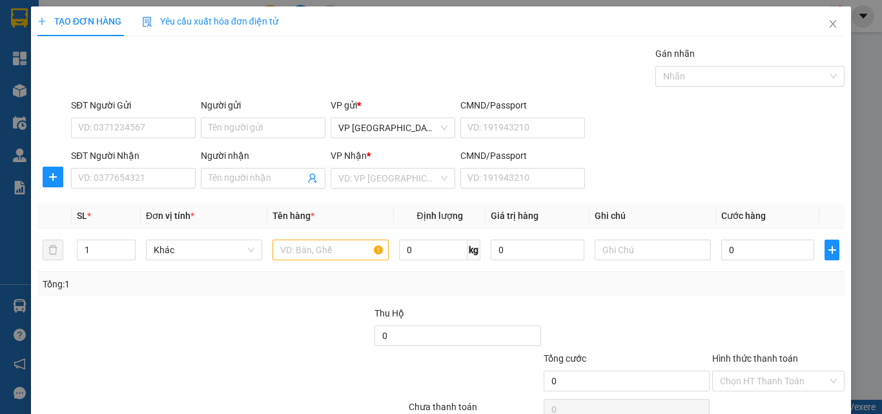
click at [783, 134] on div "SĐT Người Gửi VD: 0371234567 Người gửi Tên người gửi VP gửi * VP [GEOGRAPHIC_DA…" at bounding box center [457, 120] width 778 height 45
click at [100, 168] on input "SĐT Người Nhận" at bounding box center [133, 178] width 125 height 21
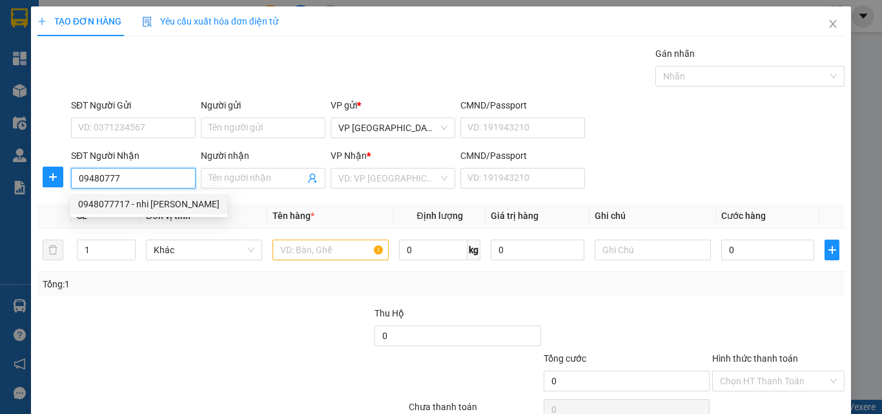
click at [159, 201] on div "0948077717 - nhi [PERSON_NAME]" at bounding box center [148, 204] width 141 height 14
type input "0948077717"
type input "nhi [PERSON_NAME]"
type input "80.000"
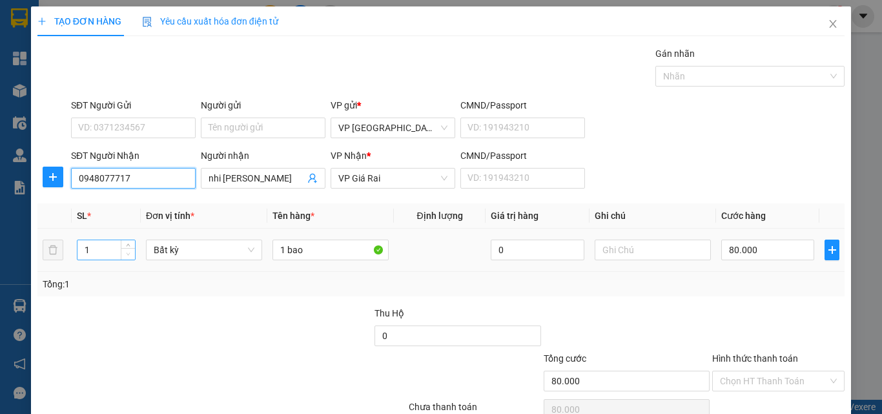
click at [126, 258] on span "Decrease Value" at bounding box center [128, 254] width 14 height 12
type input "0948077717"
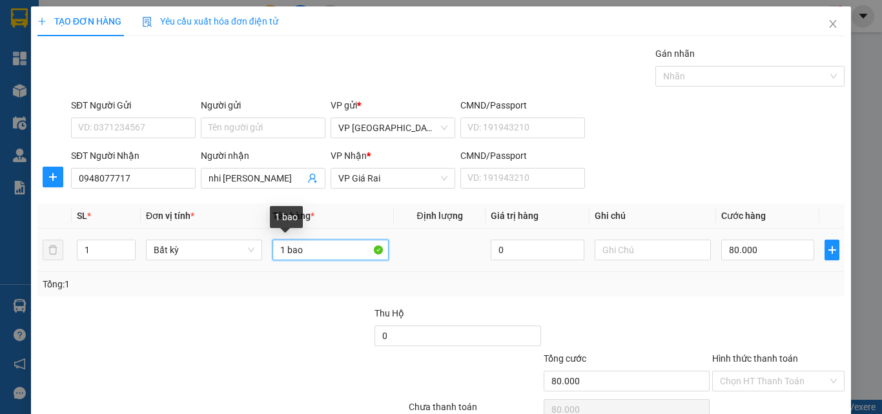
drag, startPoint x: 268, startPoint y: 239, endPoint x: 258, endPoint y: 238, distance: 10.4
click at [258, 238] on tr "1 Bất kỳ 1 bao 0 80.000" at bounding box center [440, 249] width 807 height 43
type input "1th"
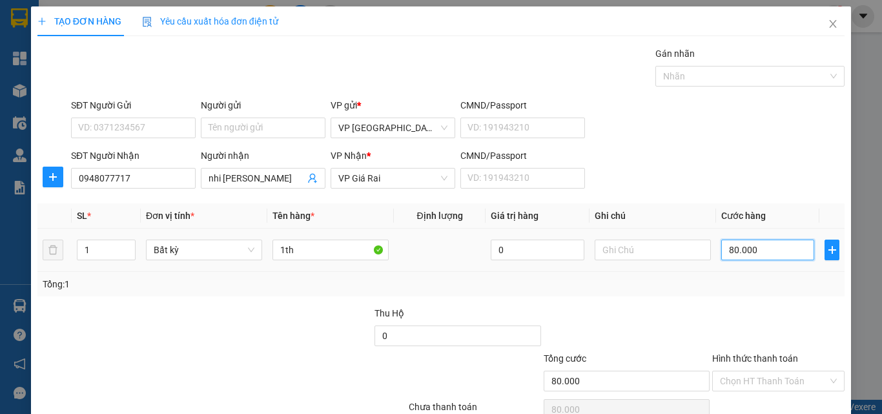
click at [763, 249] on input "80.000" at bounding box center [767, 249] width 93 height 21
type input "4"
type input "40"
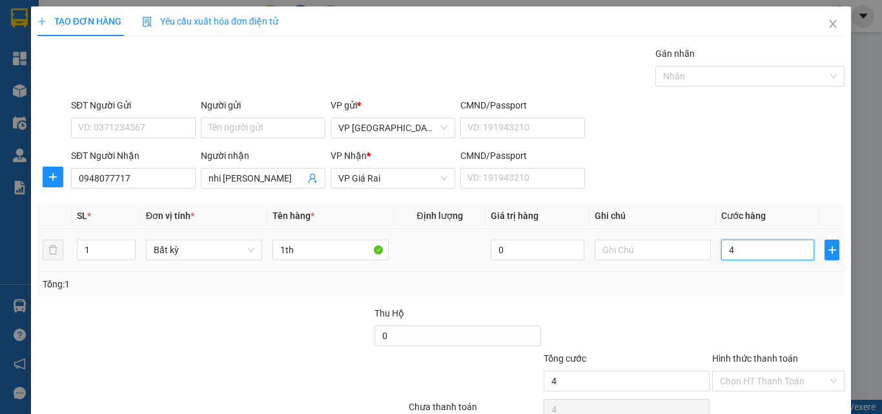
type input "40"
type input "40.000"
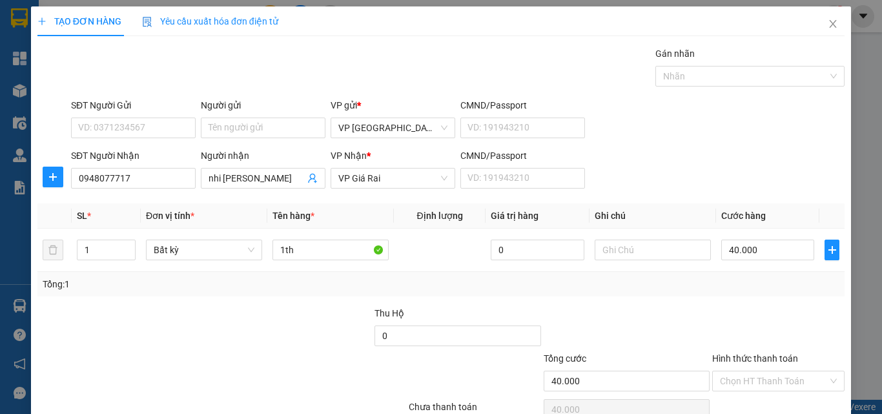
scroll to position [64, 0]
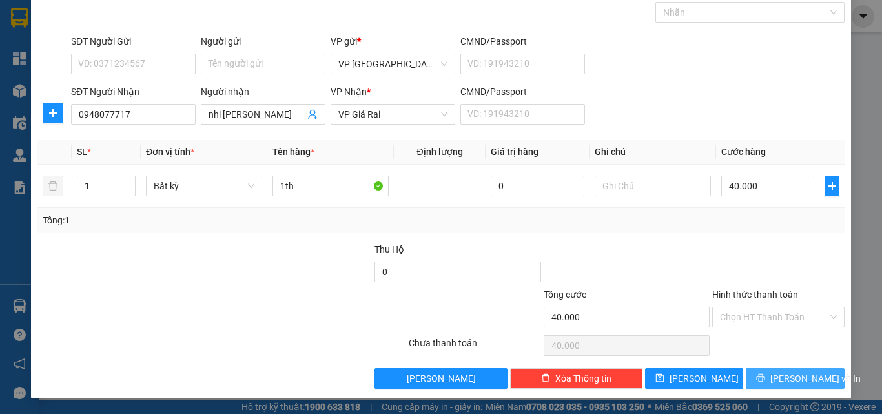
click at [787, 383] on span "[PERSON_NAME] và In" at bounding box center [815, 378] width 90 height 14
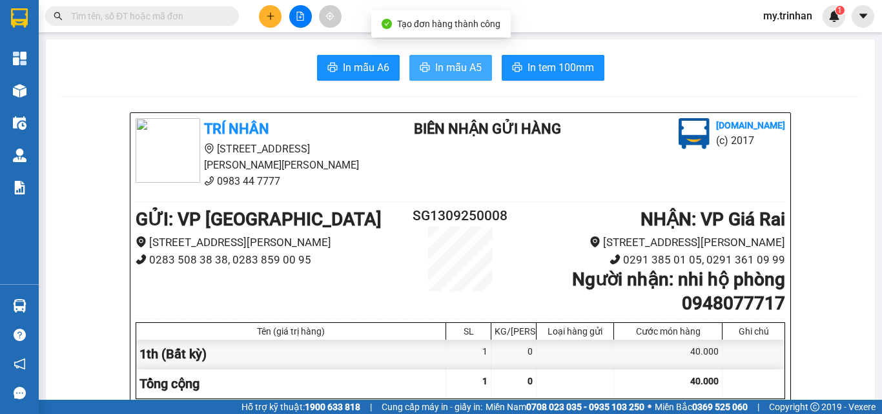
click at [448, 70] on span "In mẫu A5" at bounding box center [458, 67] width 46 height 16
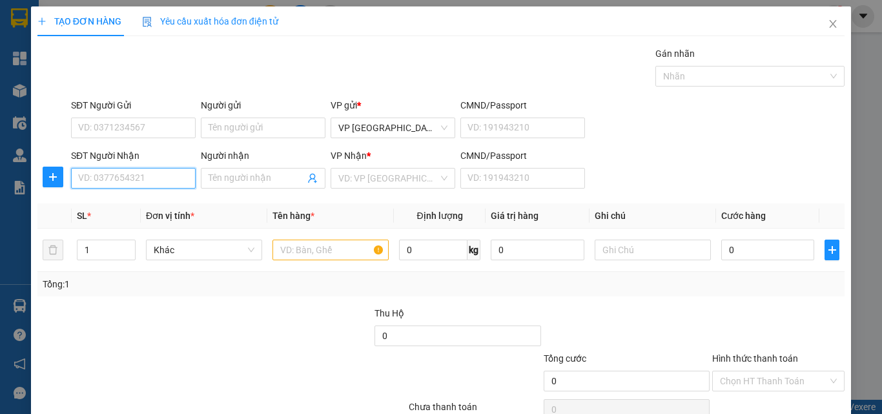
click at [137, 179] on input "SĐT Người Nhận" at bounding box center [133, 178] width 125 height 21
click at [140, 176] on input "SĐT Người Nhận" at bounding box center [133, 178] width 125 height 21
click at [145, 177] on input "SĐT Người Nhận" at bounding box center [133, 178] width 125 height 21
click at [146, 177] on input "SĐT Người Nhận" at bounding box center [133, 178] width 125 height 21
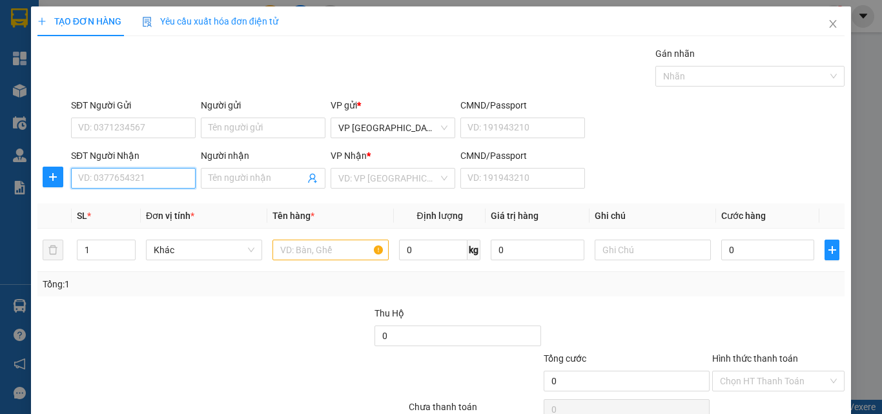
type input "2"
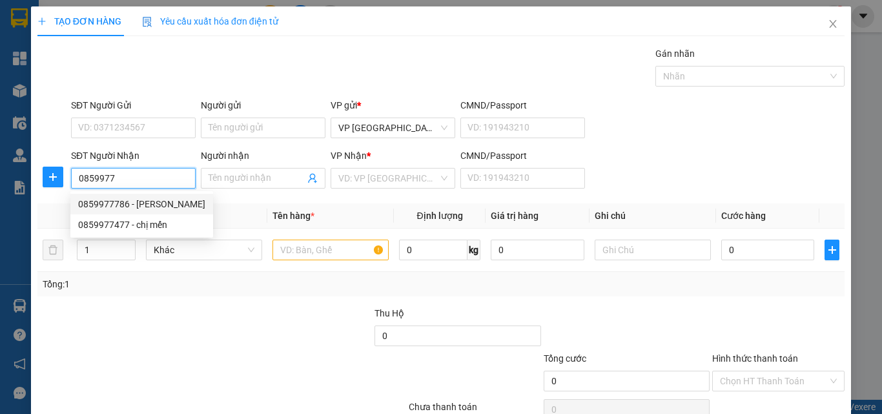
click at [167, 201] on div "0859977786 - [PERSON_NAME]" at bounding box center [141, 204] width 127 height 14
type input "0859977786"
type input "anh tâm"
type input "30.000"
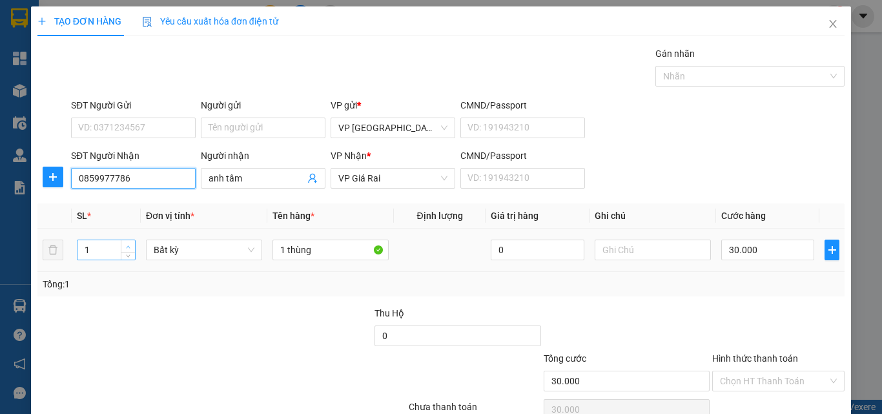
type input "0859977786"
type input "2"
click at [127, 243] on span "up" at bounding box center [129, 247] width 8 height 8
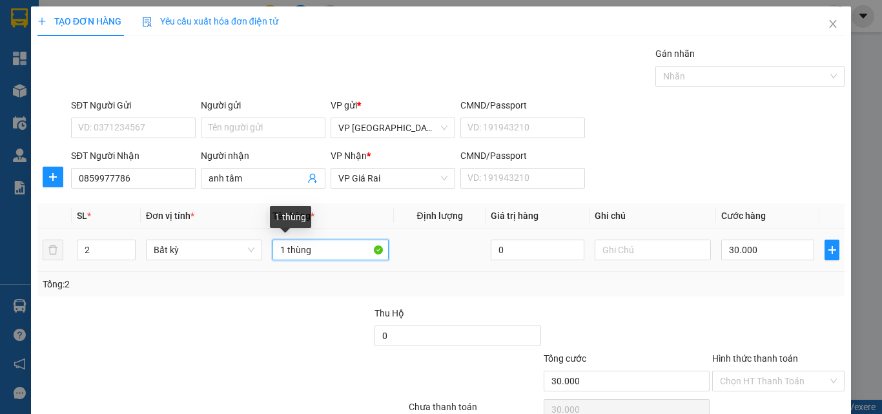
drag, startPoint x: 281, startPoint y: 251, endPoint x: 274, endPoint y: 251, distance: 7.1
click at [276, 251] on input "1 thùng" at bounding box center [330, 249] width 116 height 21
type input "0"
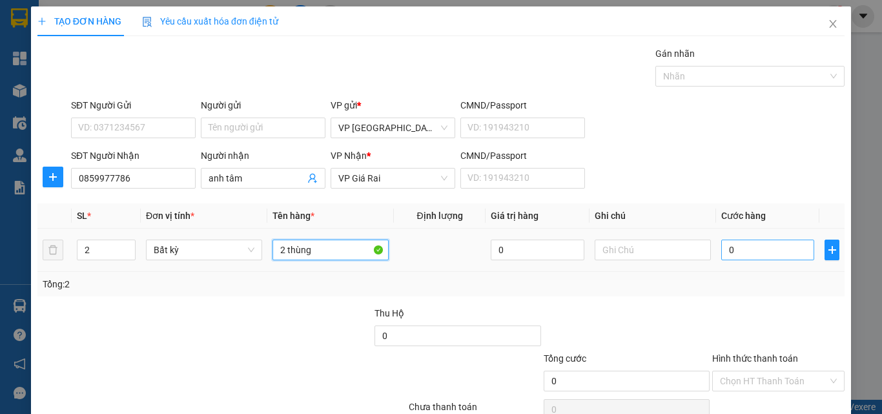
type input "2 thùng"
click at [740, 256] on input "0" at bounding box center [767, 249] width 93 height 21
type input "6"
type input "60"
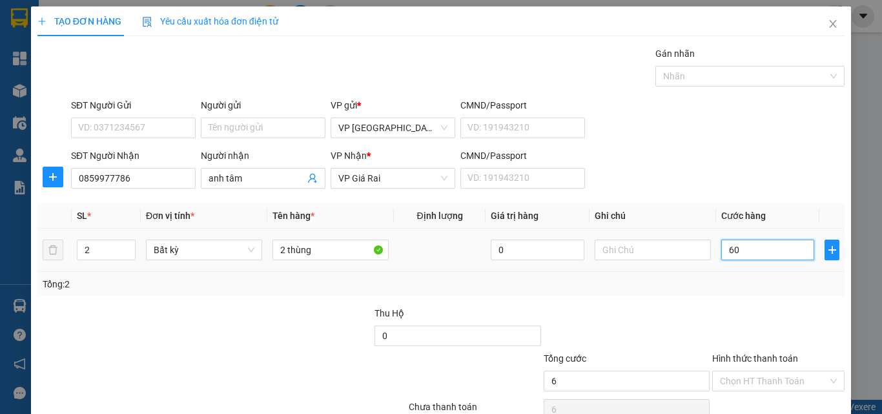
type input "60"
type input "60.000"
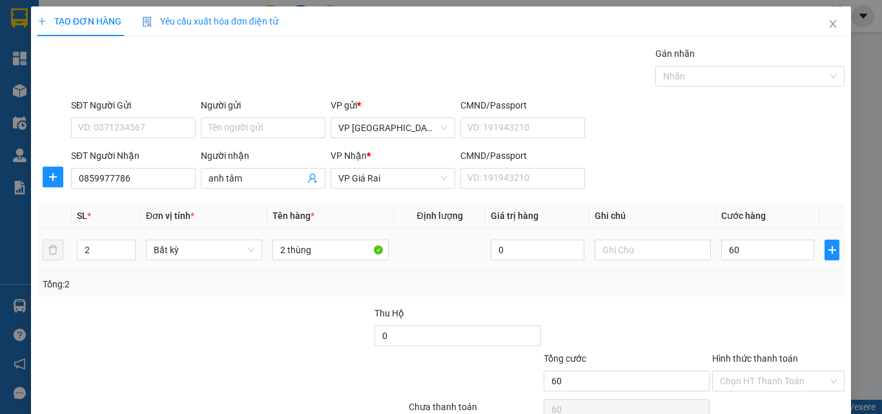
type input "60.000"
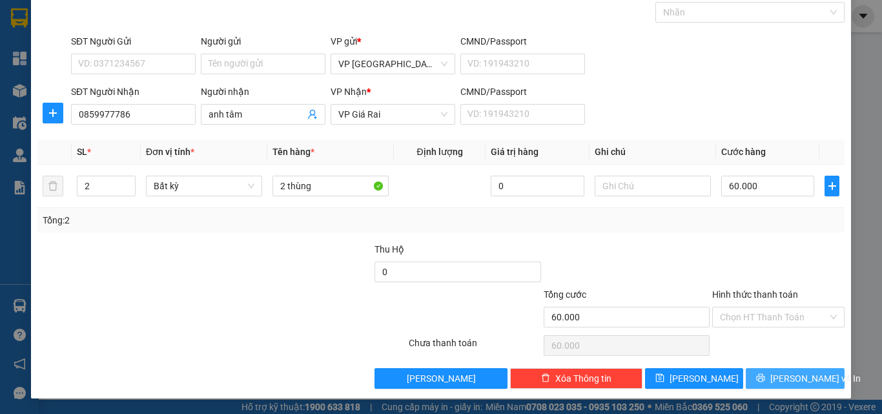
click at [775, 371] on span "[PERSON_NAME] và In" at bounding box center [815, 378] width 90 height 14
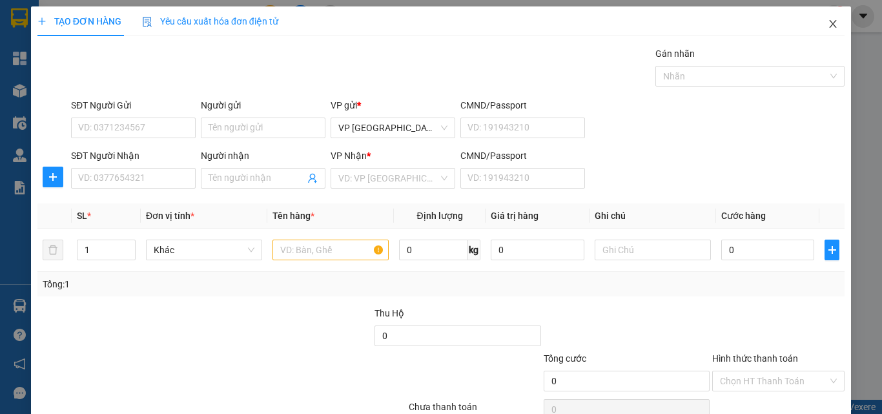
click at [827, 28] on icon "close" at bounding box center [832, 24] width 10 height 10
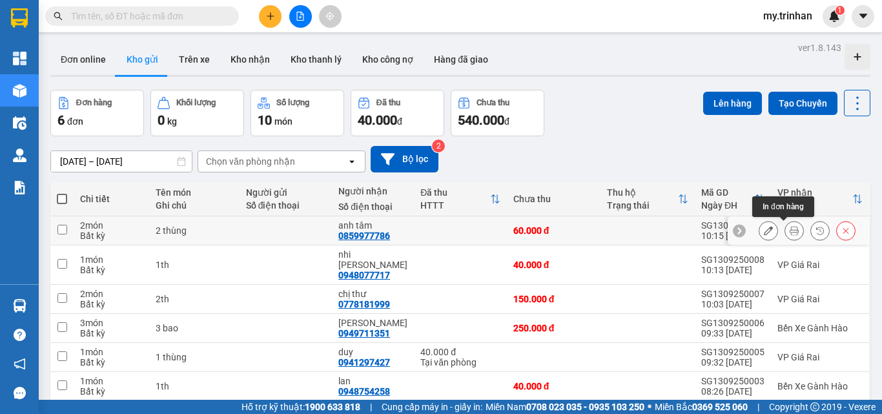
click at [789, 232] on icon at bounding box center [793, 230] width 9 height 9
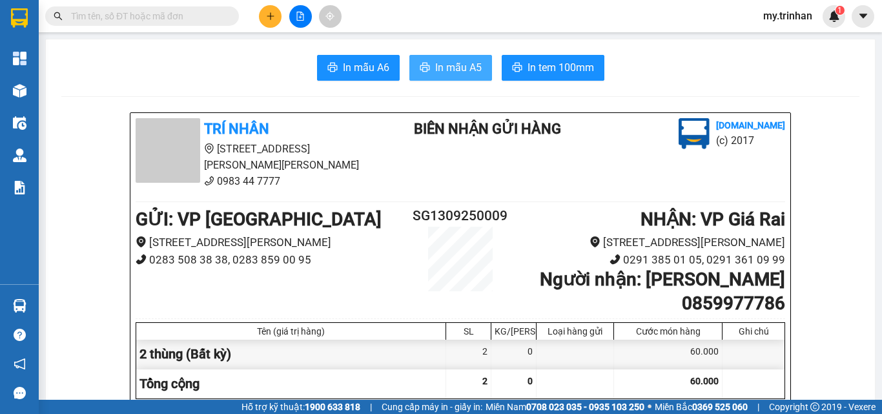
click at [463, 76] on button "In mẫu A5" at bounding box center [450, 68] width 83 height 26
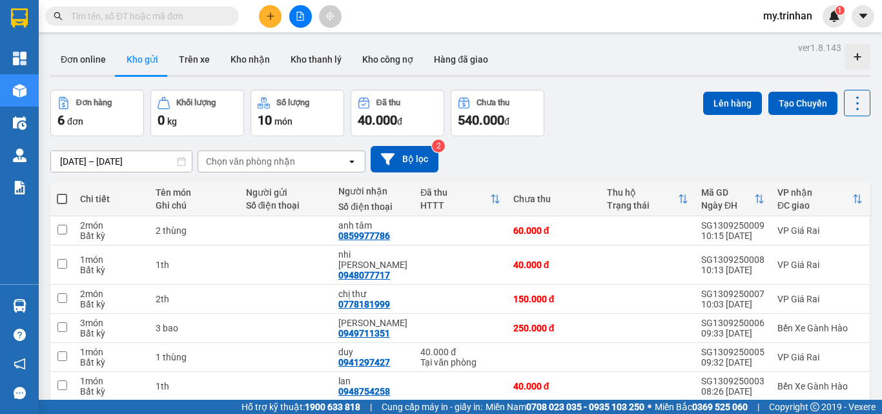
click at [559, 139] on div "[DATE] – [DATE] Press the down arrow key to interact with the calendar and sele…" at bounding box center [460, 159] width 820 height 46
click at [841, 230] on icon at bounding box center [845, 230] width 9 height 9
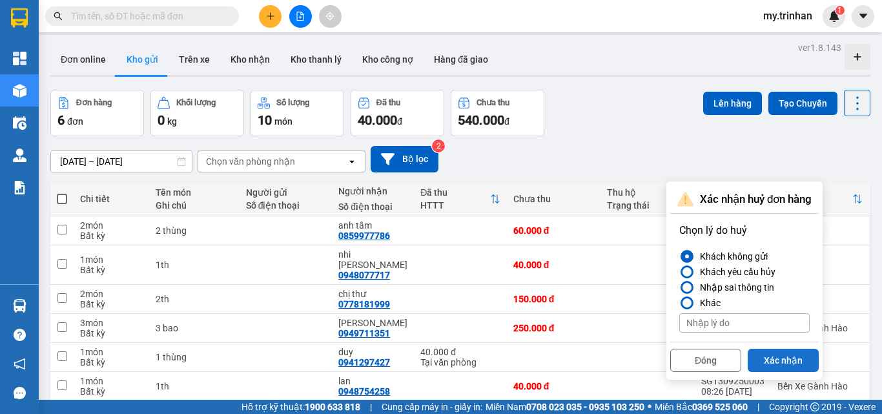
click at [786, 358] on button "Xác nhận" at bounding box center [782, 360] width 71 height 23
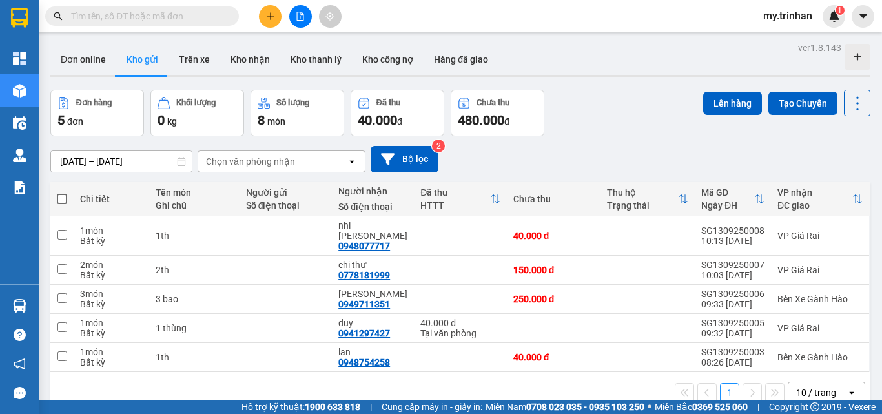
click at [350, 168] on div "open" at bounding box center [356, 161] width 18 height 21
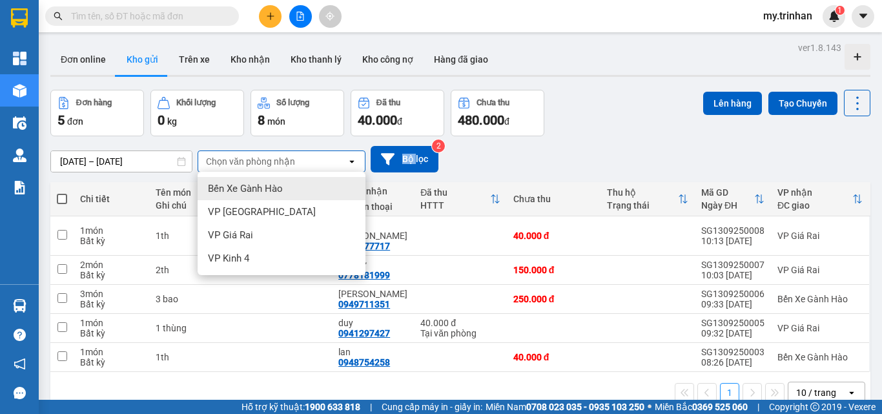
click at [350, 168] on div "open" at bounding box center [356, 161] width 18 height 21
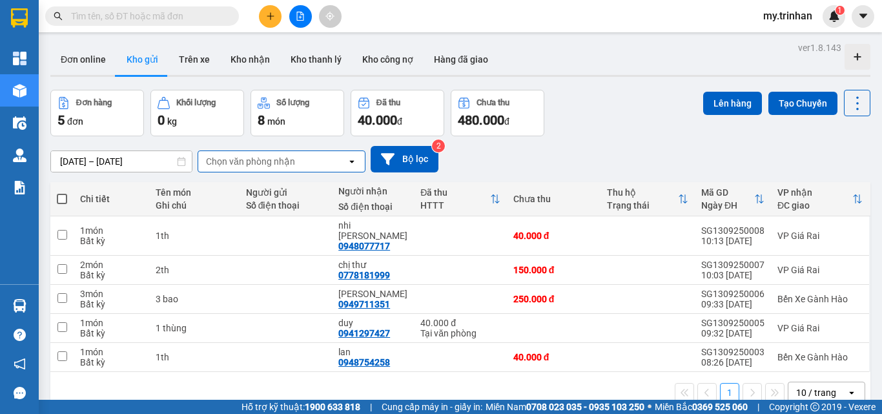
click at [543, 154] on div "[DATE] – [DATE] Press the down arrow key to interact with the calendar and sele…" at bounding box center [460, 159] width 820 height 26
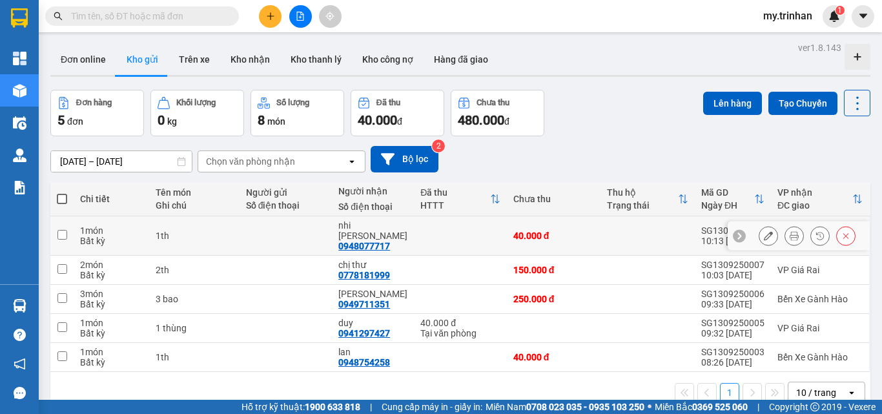
click at [474, 225] on td at bounding box center [460, 235] width 93 height 39
checkbox input "true"
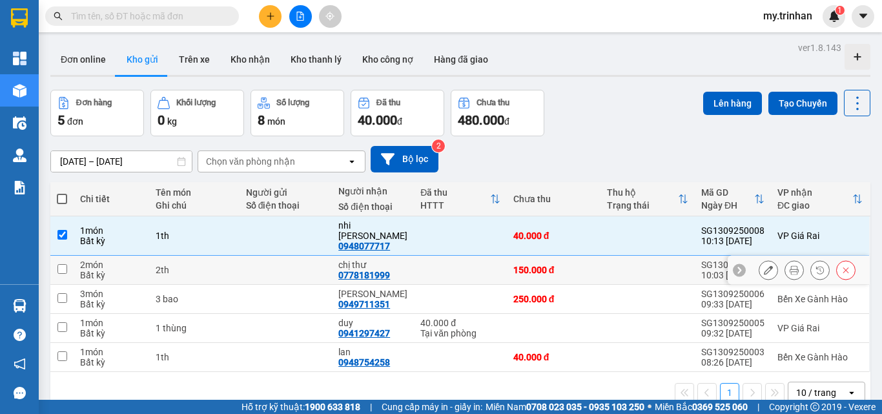
click at [461, 256] on td at bounding box center [460, 270] width 93 height 29
checkbox input "true"
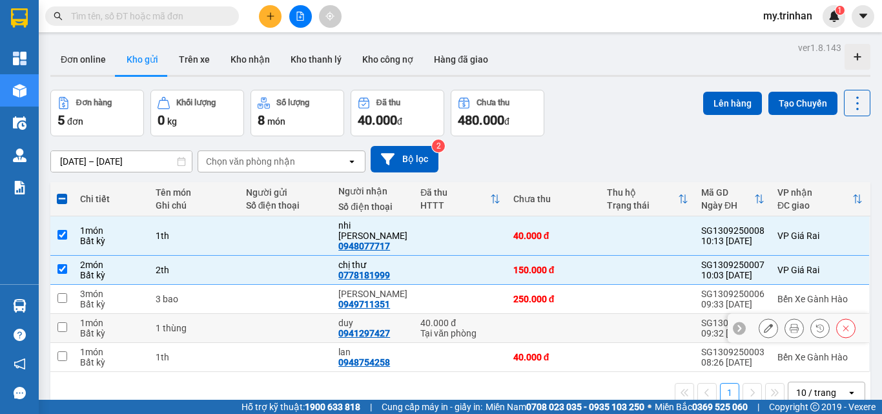
click at [573, 314] on td at bounding box center [554, 328] width 94 height 29
checkbox input "true"
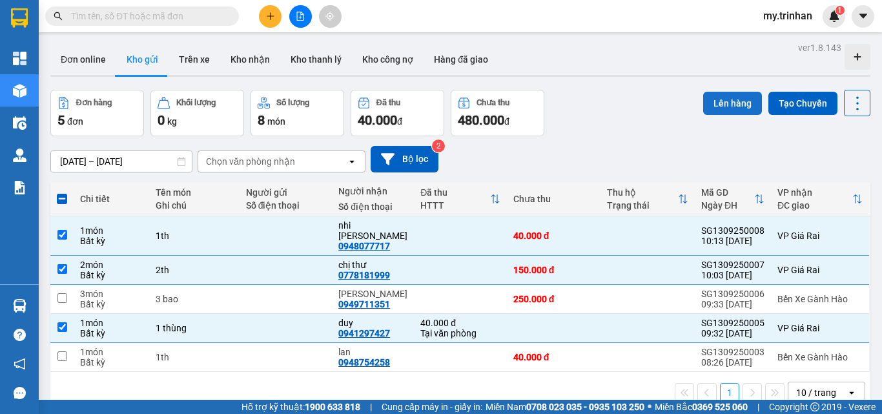
click at [724, 99] on button "Lên hàng" at bounding box center [732, 103] width 59 height 23
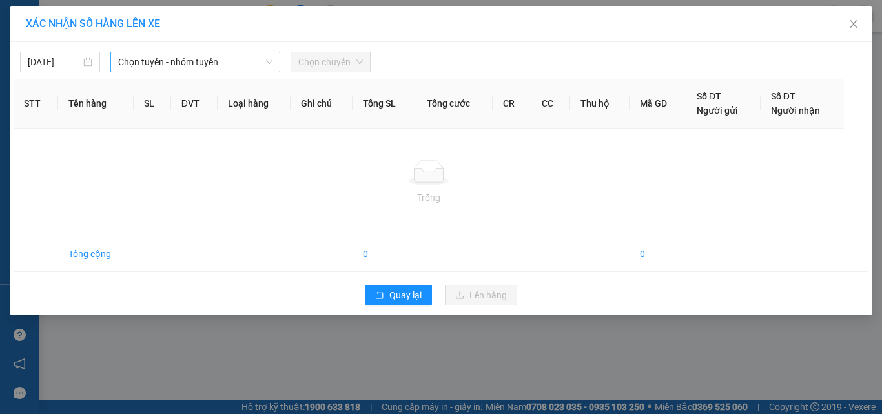
click at [139, 59] on span "Chọn tuyến - nhóm tuyến" at bounding box center [195, 61] width 154 height 19
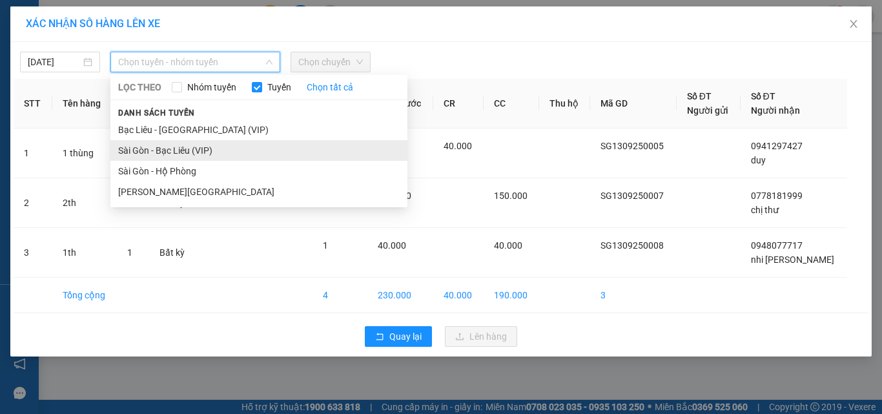
click at [142, 151] on li "Sài Gòn - Bạc Liêu (VIP)" at bounding box center [258, 150] width 297 height 21
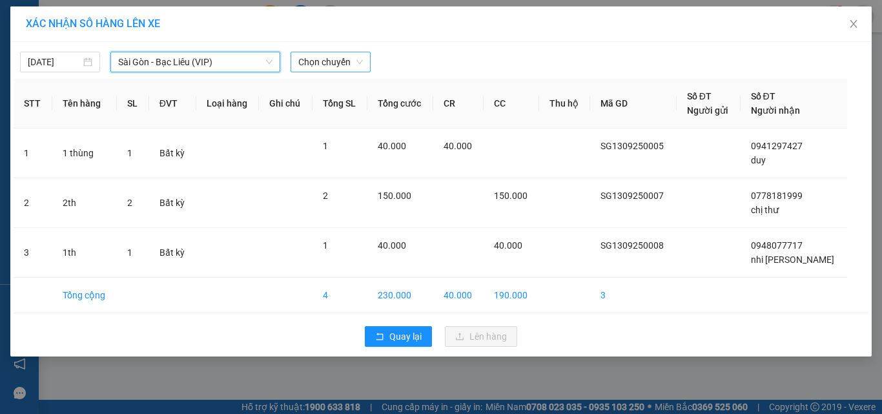
click at [339, 63] on span "Chọn chuyến" at bounding box center [330, 61] width 65 height 19
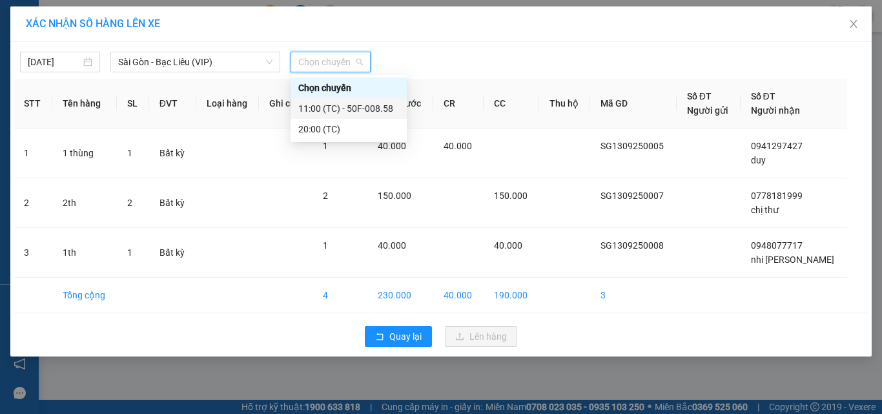
click at [334, 113] on div "11:00 (TC) - 50F-008.58" at bounding box center [348, 108] width 101 height 14
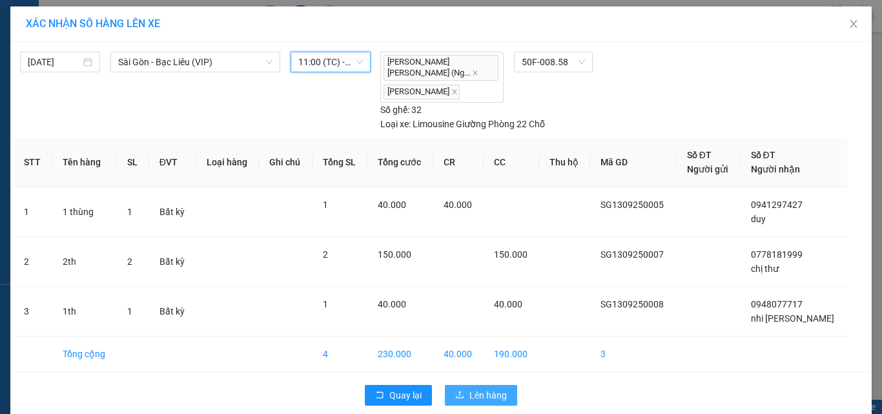
click at [462, 385] on button "Lên hàng" at bounding box center [481, 395] width 72 height 21
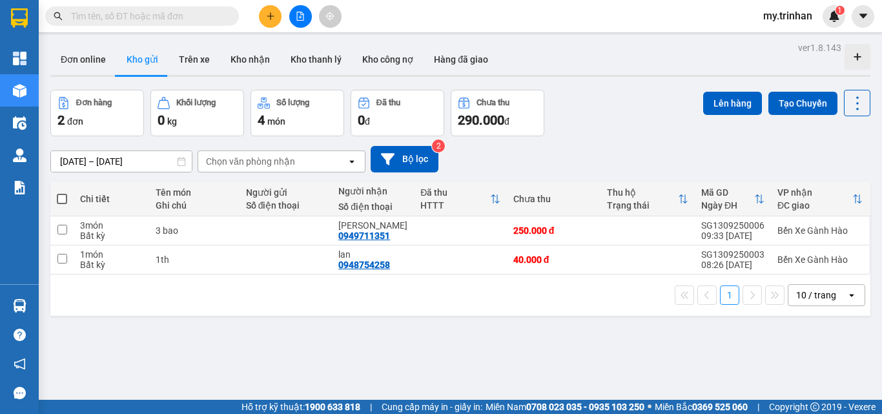
click at [275, 16] on button at bounding box center [270, 16] width 23 height 23
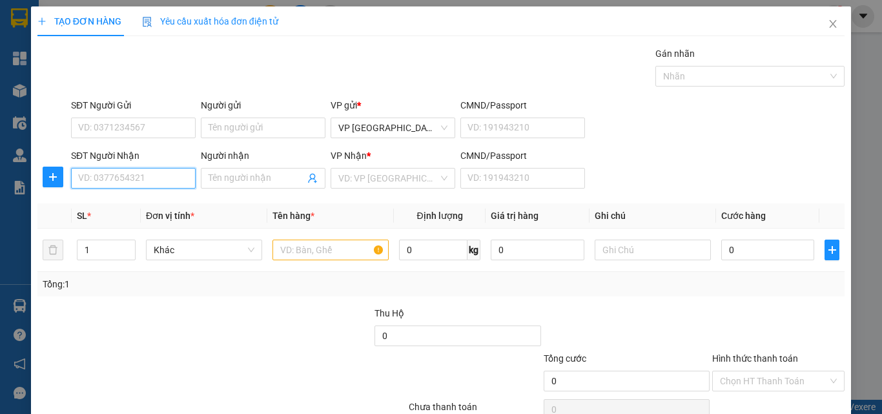
click at [154, 177] on input "SĐT Người Nhận" at bounding box center [133, 178] width 125 height 21
click at [153, 209] on div "0962912215 - nhớ" at bounding box center [131, 204] width 107 height 14
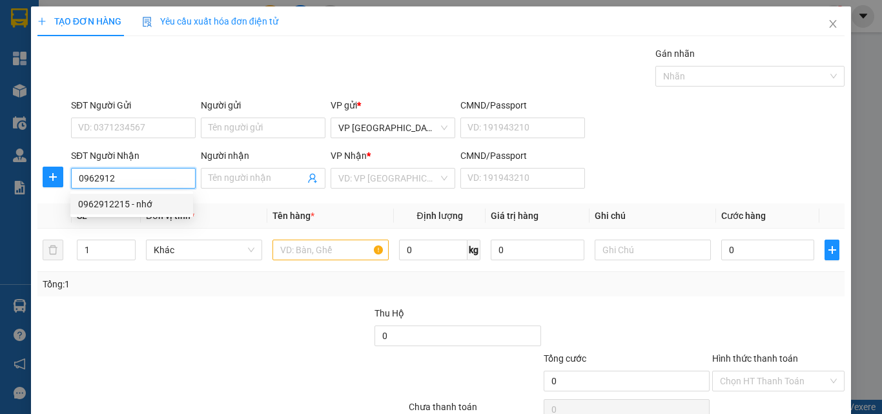
type input "0962912215"
type input "nhớ"
type input "200.000"
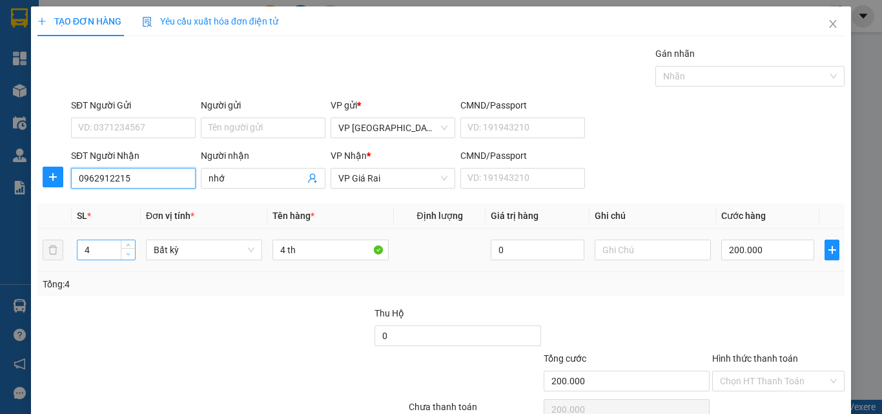
type input "0962912215"
click at [129, 252] on span "down" at bounding box center [129, 254] width 8 height 8
click at [129, 252] on icon "down" at bounding box center [128, 254] width 5 height 5
type input "1"
click at [129, 252] on icon "down" at bounding box center [128, 254] width 5 height 5
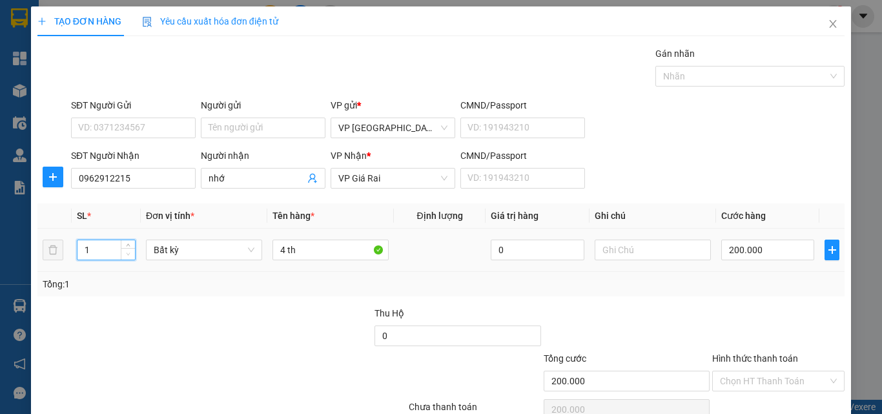
click at [129, 252] on icon "down" at bounding box center [128, 254] width 5 height 5
click at [251, 241] on tr "1 Bất kỳ 4 th 0 200.000" at bounding box center [440, 249] width 807 height 43
type input "0"
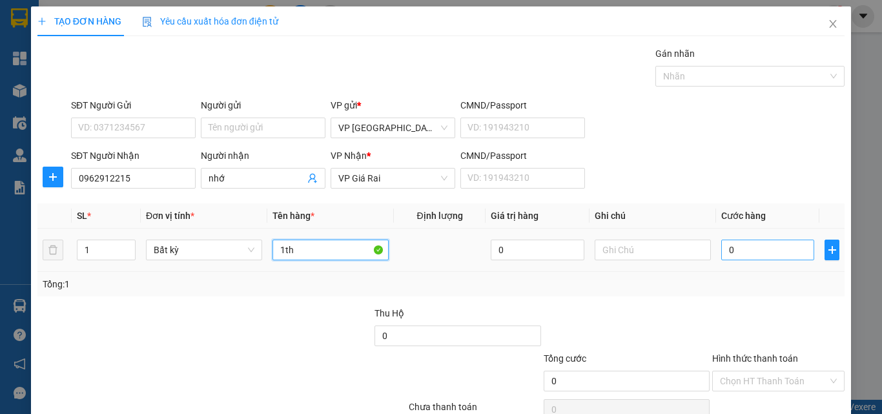
type input "1th"
click at [729, 243] on input "0" at bounding box center [767, 249] width 93 height 21
type input "5"
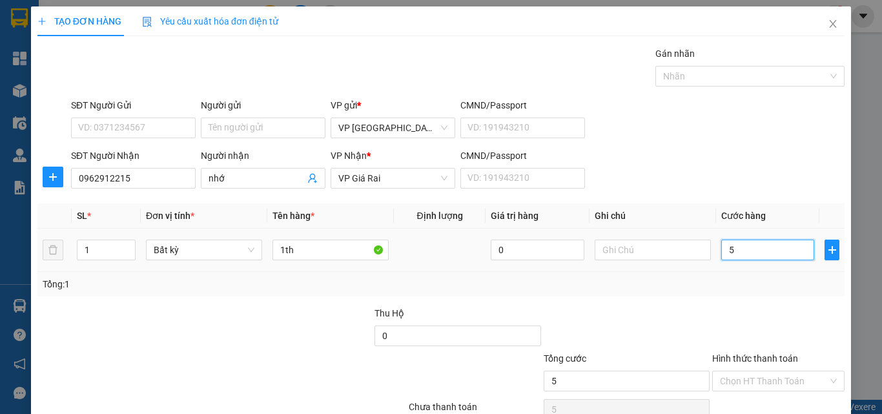
type input "50"
type input "50.000"
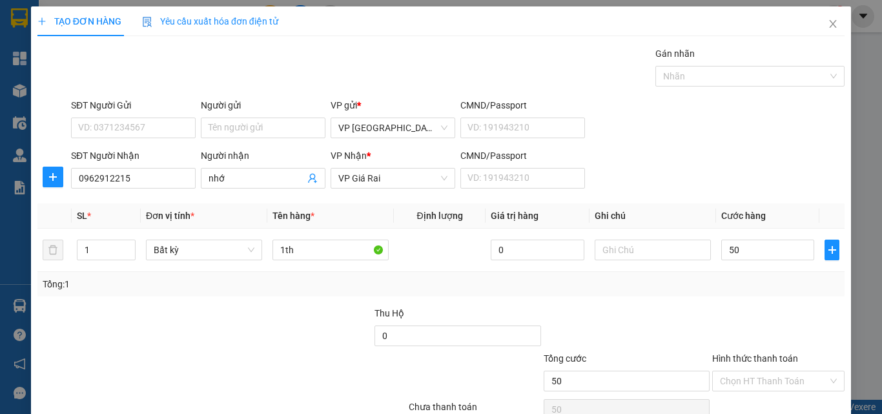
type input "50.000"
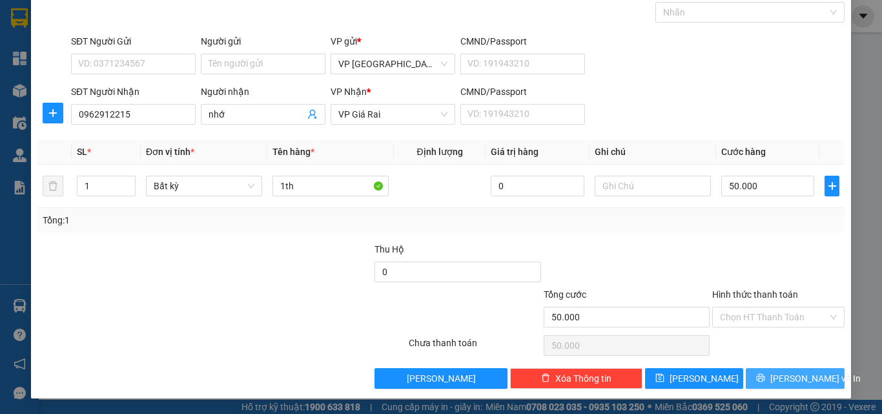
click at [771, 368] on div "Transit Pickup Surcharge Ids Transit Deliver Surcharge Ids Transit Deliver Surc…" at bounding box center [440, 186] width 807 height 406
click at [785, 398] on div "TẠO ĐƠN HÀNG Yêu cầu xuất [PERSON_NAME] điện tử Transit Pickup Surcharge Ids Tr…" at bounding box center [441, 171] width 820 height 456
click at [776, 380] on span "[PERSON_NAME] và In" at bounding box center [815, 378] width 90 height 14
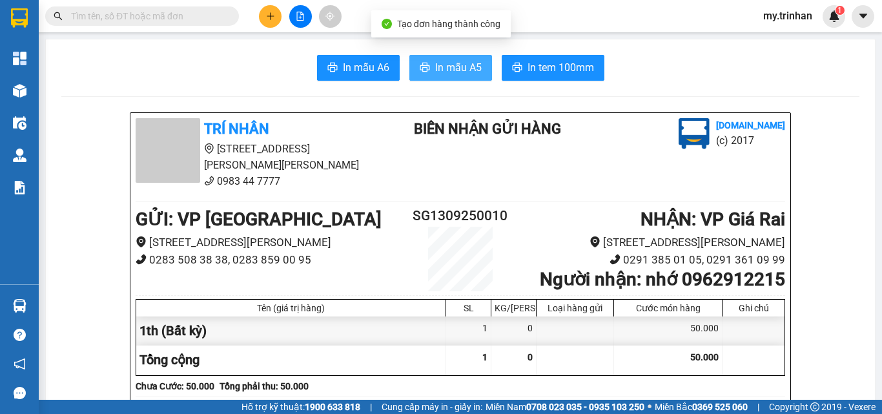
click at [439, 66] on span "In mẫu A5" at bounding box center [458, 67] width 46 height 16
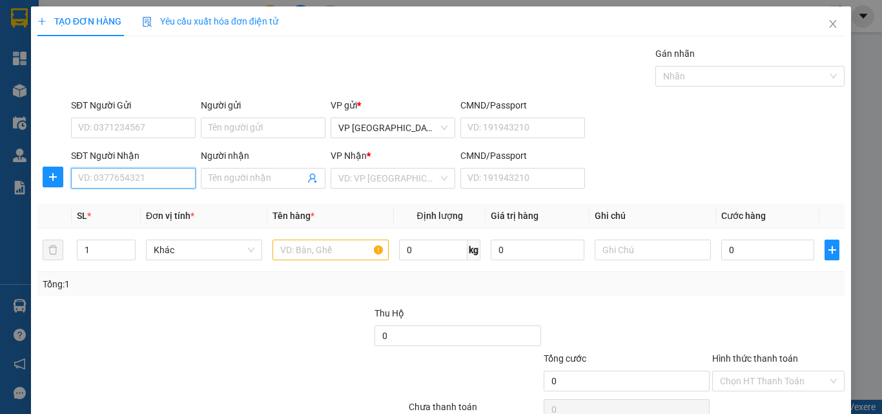
click at [150, 174] on input "SĐT Người Nhận" at bounding box center [133, 178] width 125 height 21
click at [157, 184] on input "SĐT Người Nhận" at bounding box center [133, 178] width 125 height 21
click at [171, 176] on input "1864" at bounding box center [133, 178] width 125 height 21
click at [155, 203] on div "0774091864 - [PERSON_NAME]" at bounding box center [141, 204] width 127 height 14
type input "0774091864"
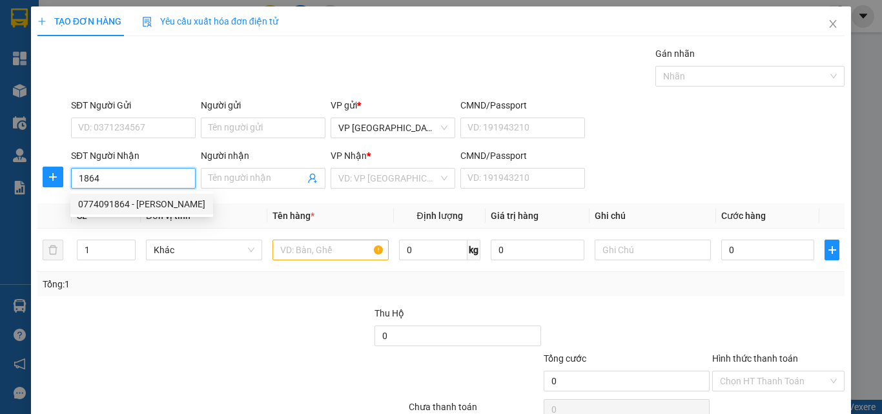
type input "huyền"
type input "720.000"
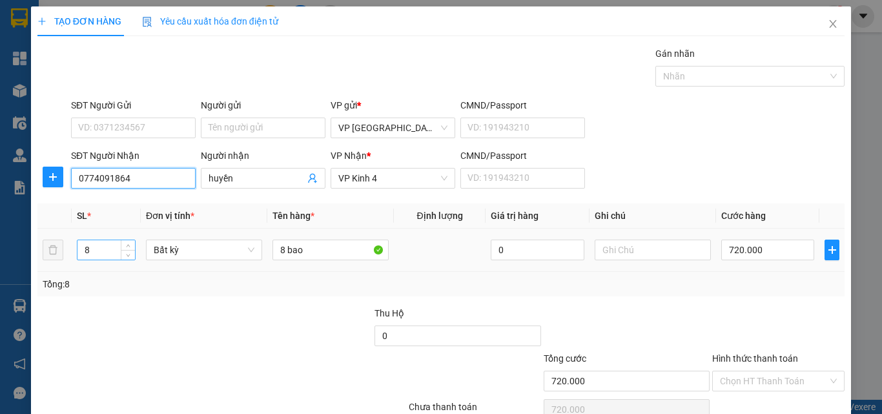
type input "0774091864"
click at [112, 243] on input "8" at bounding box center [105, 249] width 57 height 19
type input "1"
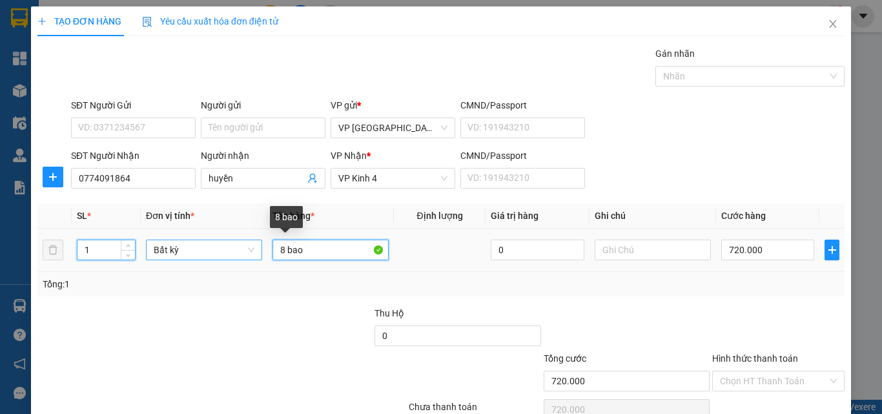
drag, startPoint x: 278, startPoint y: 254, endPoint x: 259, endPoint y: 243, distance: 22.3
click at [272, 254] on input "8 bao" at bounding box center [330, 249] width 116 height 21
type input "0"
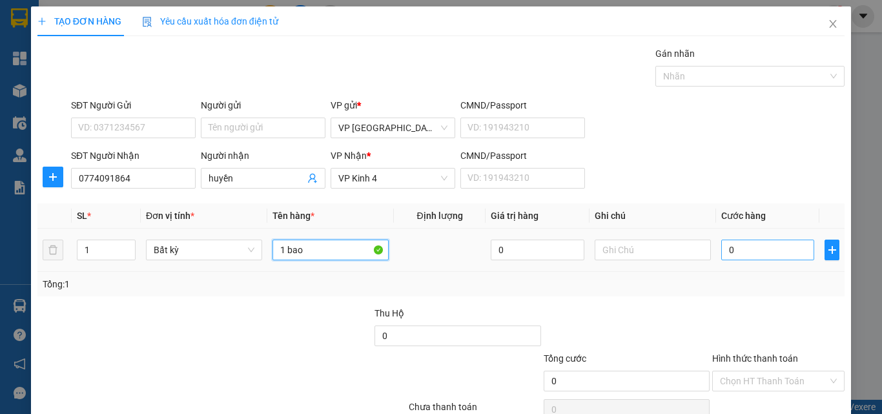
type input "1 bao"
type input "5"
type input "50"
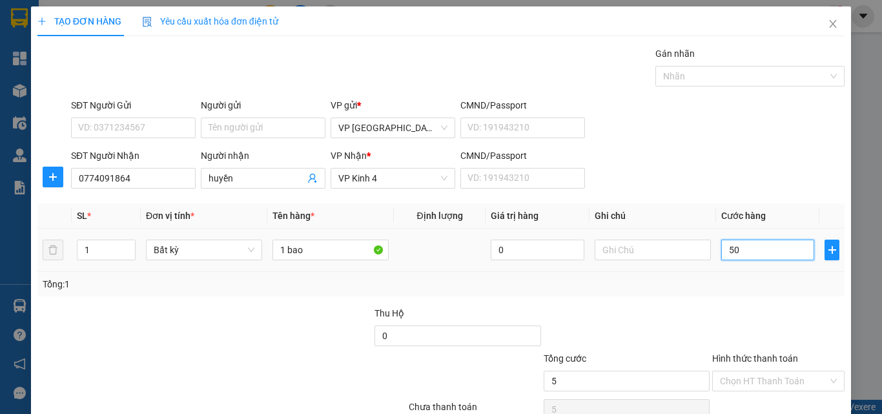
type input "50"
type input "50.000"
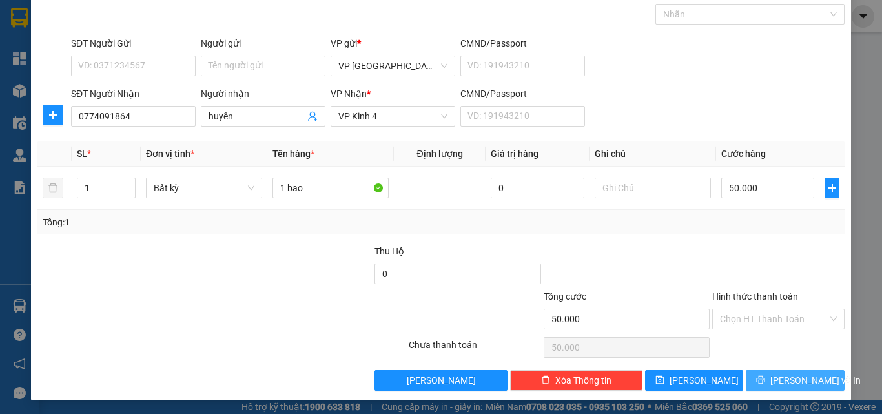
scroll to position [64, 0]
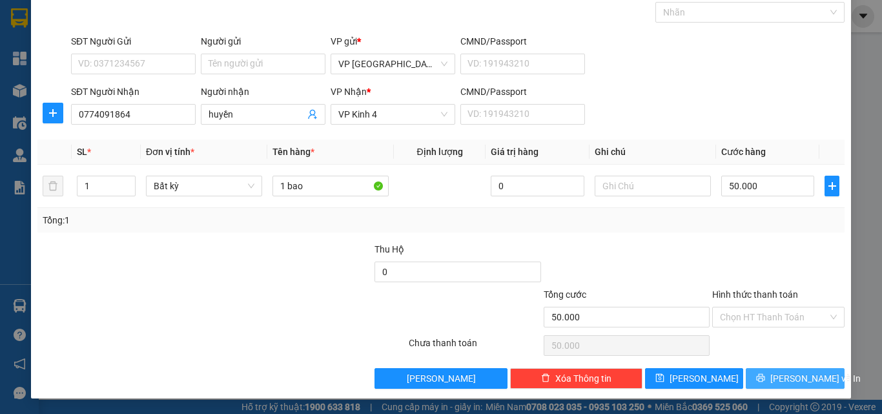
click at [779, 371] on span "[PERSON_NAME] và In" at bounding box center [815, 378] width 90 height 14
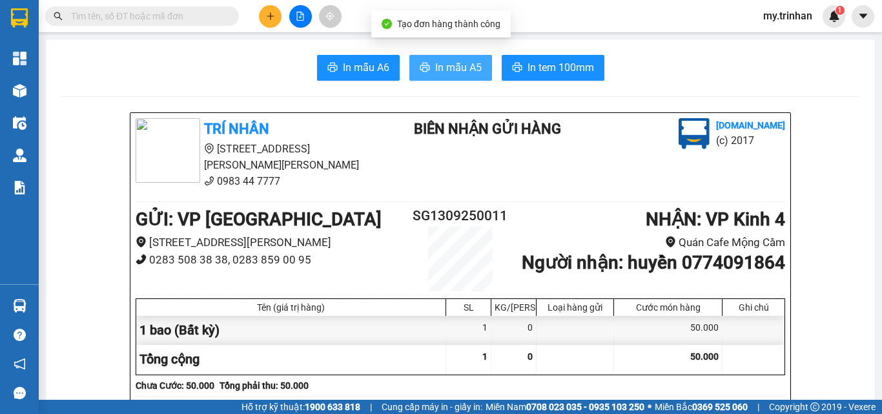
click at [453, 61] on span "In mẫu A5" at bounding box center [458, 67] width 46 height 16
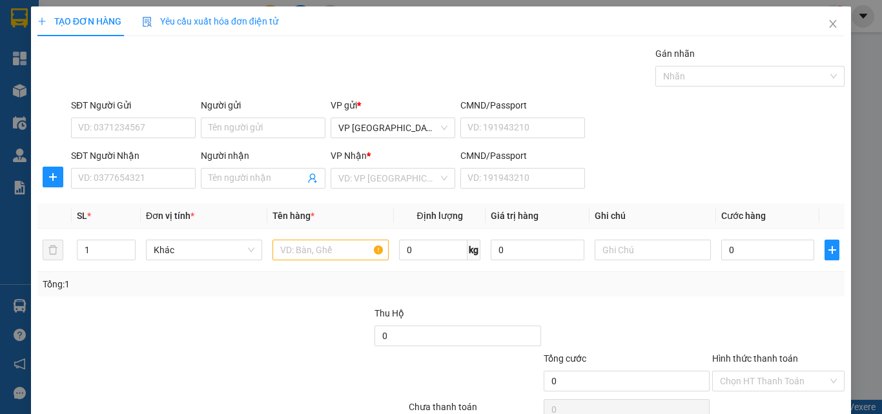
drag, startPoint x: 674, startPoint y: 184, endPoint x: 642, endPoint y: 190, distance: 33.4
click at [674, 185] on div "SĐT Người [PERSON_NAME]: 0377654321 Người [PERSON_NAME] Tên người [PERSON_NAME]…" at bounding box center [457, 170] width 778 height 45
click at [123, 174] on input "SĐT Người Nhận" at bounding box center [133, 178] width 125 height 21
click at [122, 174] on input "SĐT Người Nhận" at bounding box center [133, 178] width 125 height 21
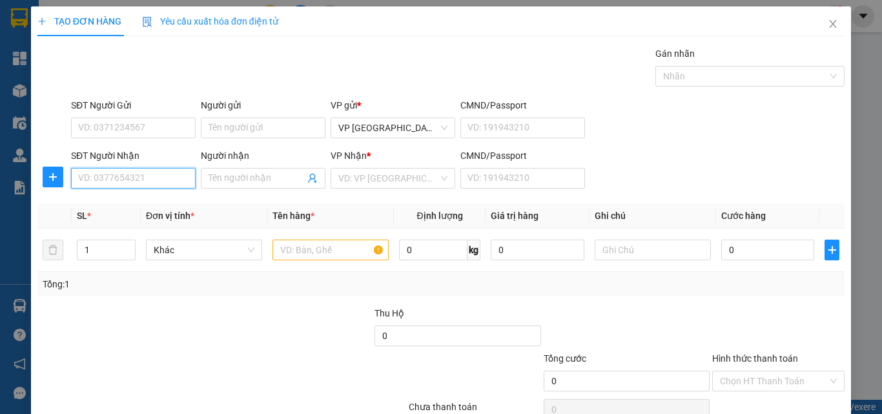
click at [110, 170] on input "SĐT Người Nhận" at bounding box center [133, 178] width 125 height 21
click at [126, 180] on input "SĐT Người Nhận" at bounding box center [133, 178] width 125 height 21
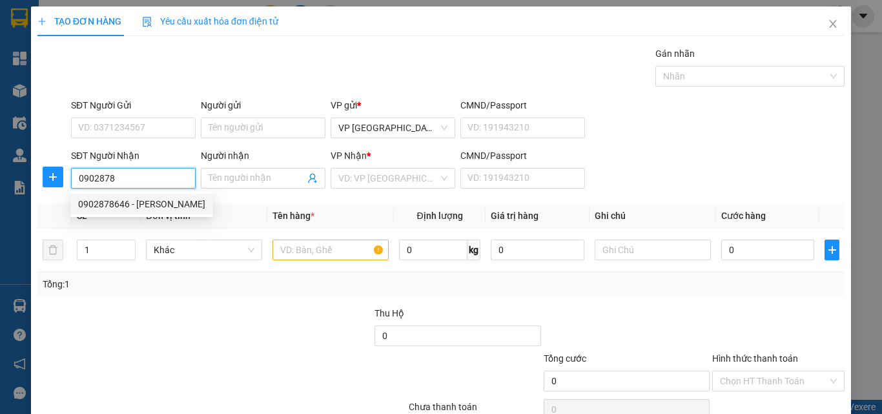
click at [155, 203] on div "0902878646 - [PERSON_NAME]" at bounding box center [141, 204] width 127 height 14
type input "0902878646"
type input "anh duy"
type input "40.000"
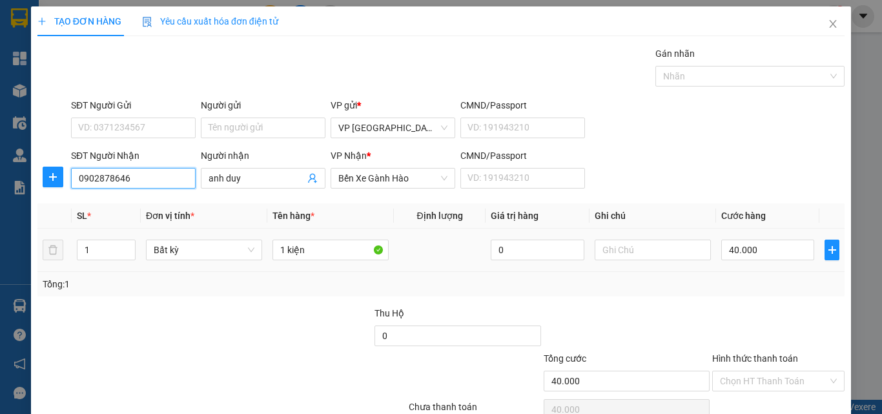
type input "0902878646"
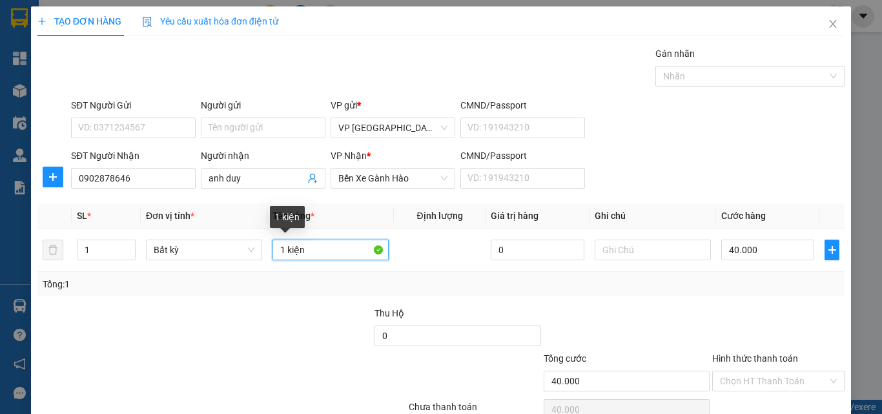
drag, startPoint x: 267, startPoint y: 263, endPoint x: 166, endPoint y: 272, distance: 101.1
click at [166, 272] on div "SL * Đơn vị tính * Tên hàng * Định [PERSON_NAME] trị hàng Ghi [PERSON_NAME] hàn…" at bounding box center [440, 249] width 807 height 93
type input "1th"
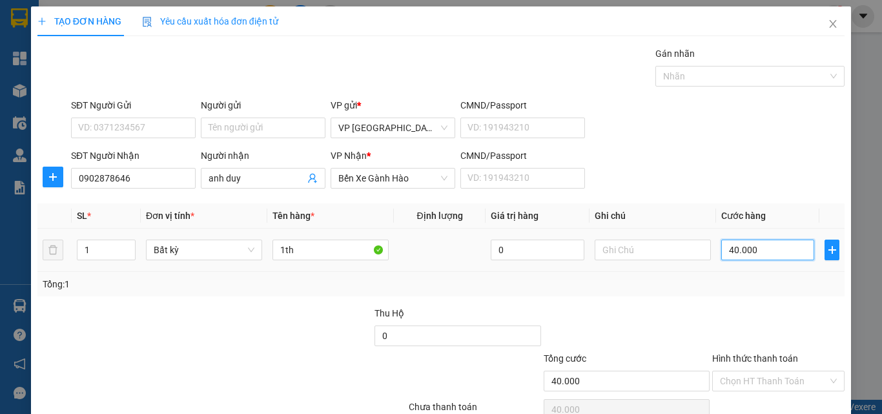
click at [745, 248] on input "40.000" at bounding box center [767, 249] width 93 height 21
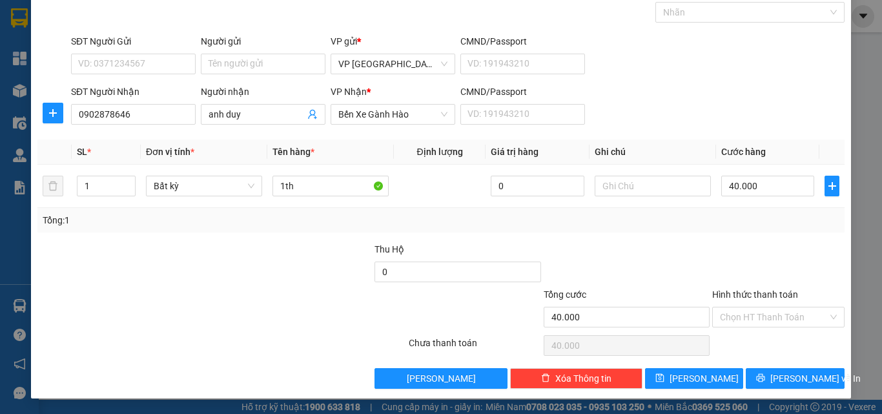
click at [760, 365] on div "Transit Pickup Surcharge Ids Transit Deliver Surcharge Ids Transit Deliver Surc…" at bounding box center [440, 186] width 807 height 406
click at [782, 371] on span "[PERSON_NAME] và In" at bounding box center [815, 378] width 90 height 14
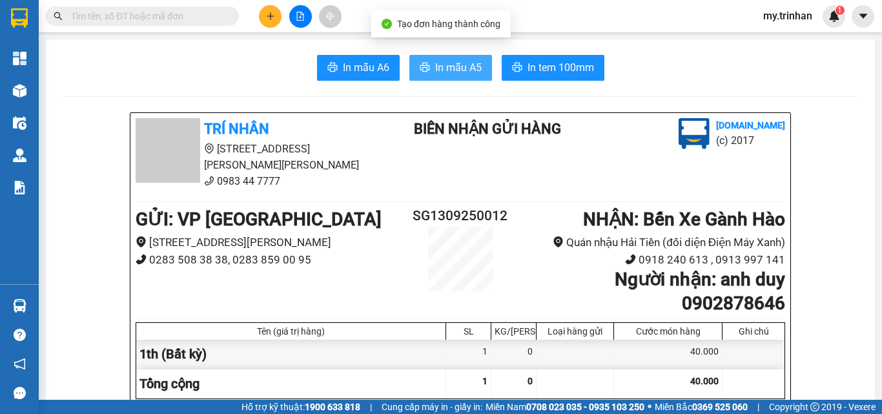
click at [461, 57] on button "In mẫu A5" at bounding box center [450, 68] width 83 height 26
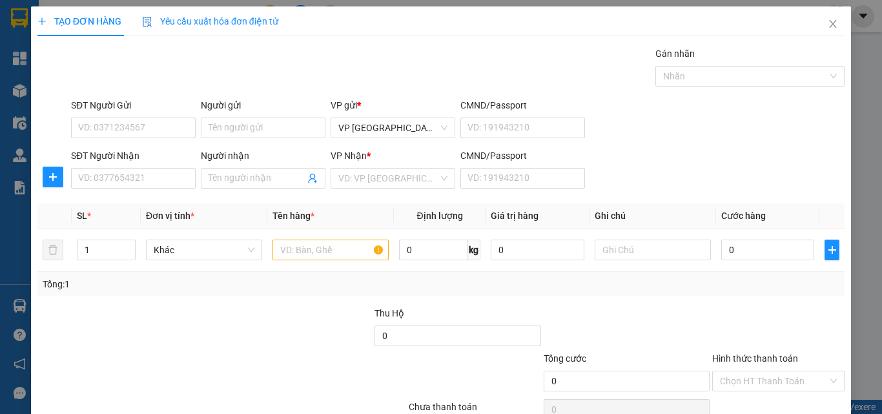
click at [662, 190] on div "SĐT Người [PERSON_NAME]: 0377654321 Người [PERSON_NAME] Tên người [PERSON_NAME]…" at bounding box center [457, 170] width 778 height 45
click at [137, 174] on input "SĐT Người Nhận" at bounding box center [133, 178] width 125 height 21
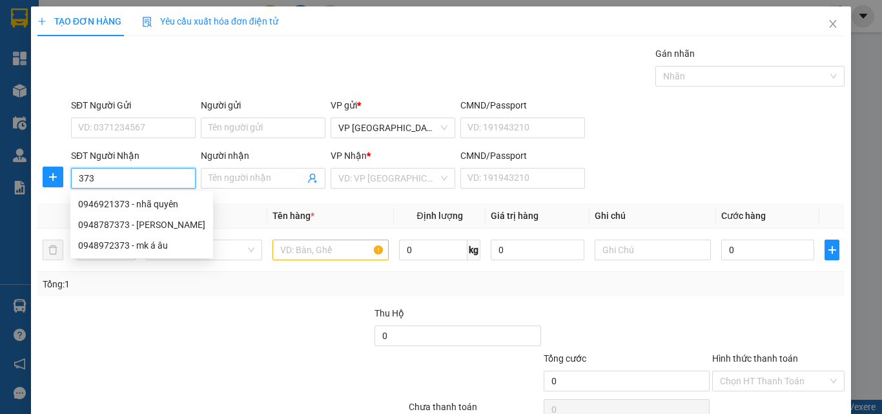
click at [127, 180] on input "373" at bounding box center [133, 178] width 125 height 21
click at [145, 209] on div "0946921373 - nhã quyên" at bounding box center [141, 204] width 127 height 14
type input "0946921373"
type input "nhã quyên"
type input "50.000"
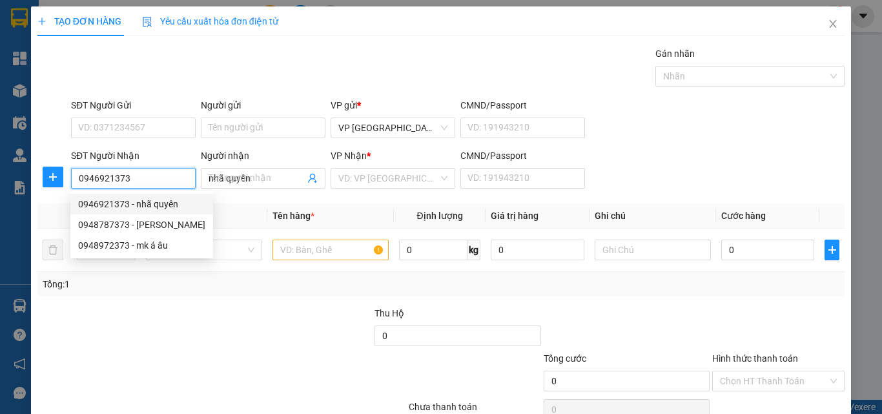
type input "50.000"
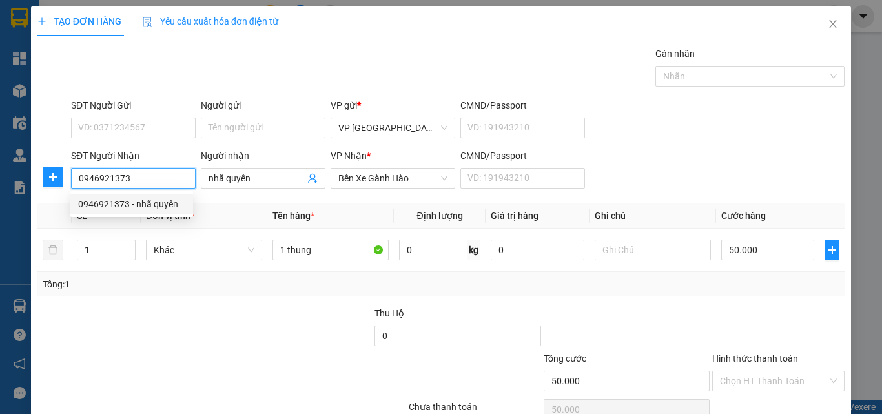
type input "0946921373"
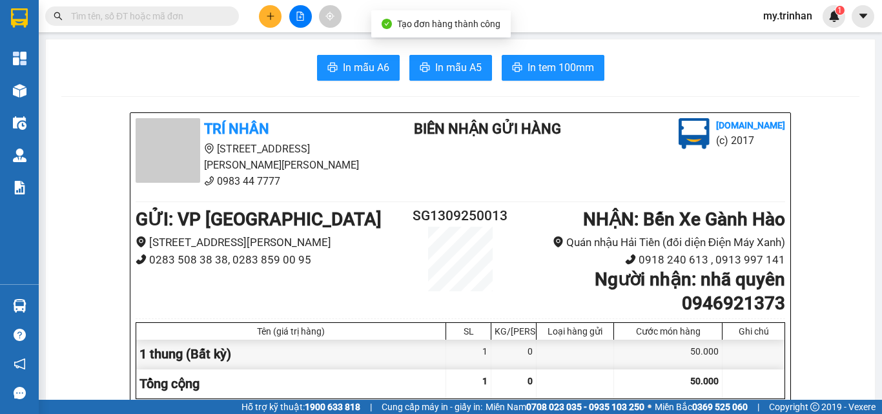
click at [471, 77] on button "In mẫu A5" at bounding box center [450, 68] width 83 height 26
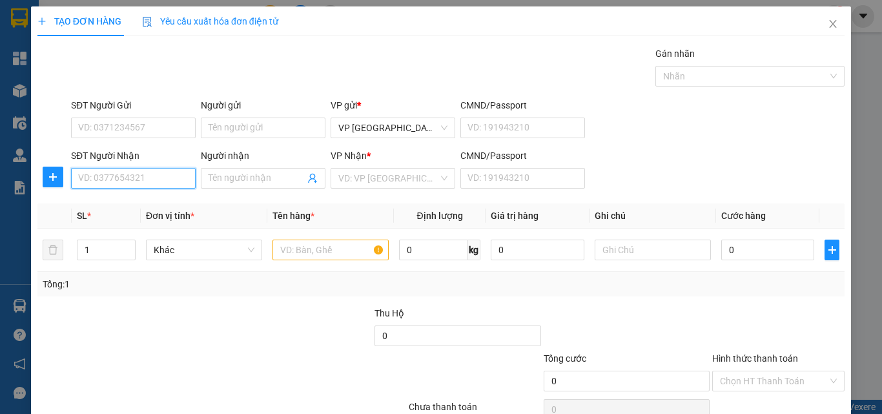
click at [150, 176] on input "SĐT Người Nhận" at bounding box center [133, 178] width 125 height 21
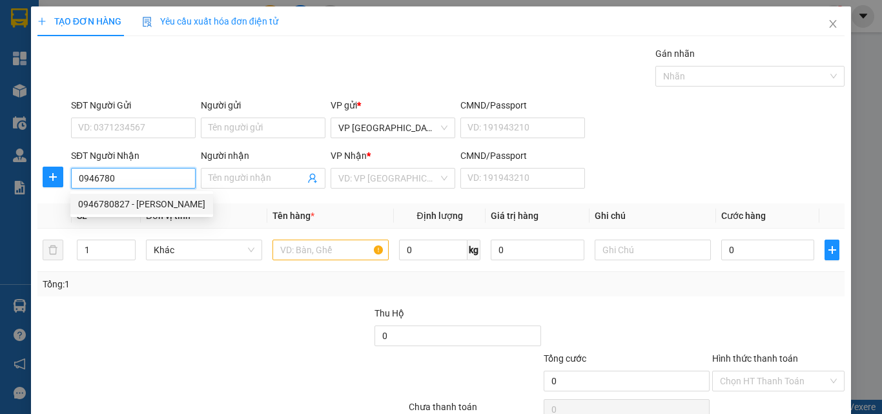
click at [159, 209] on div "0946780827 - [PERSON_NAME]" at bounding box center [141, 204] width 127 height 14
type input "0946780827"
type input "[PERSON_NAME]"
type input "50.000"
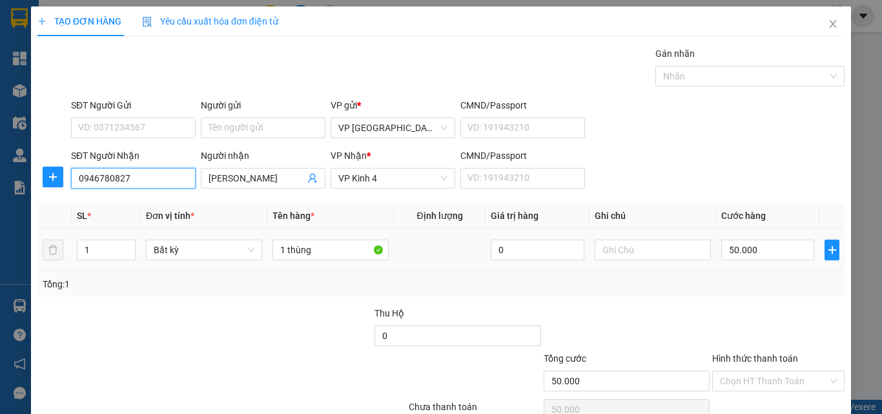
type input "0946780827"
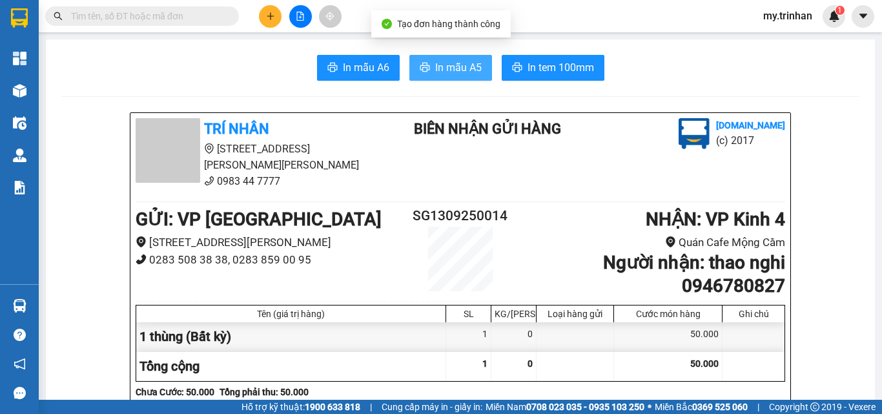
click at [442, 74] on span "In mẫu A5" at bounding box center [458, 67] width 46 height 16
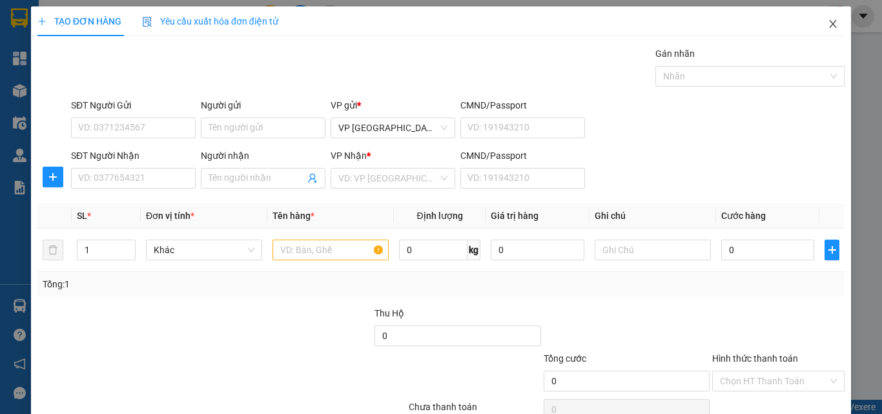
click at [827, 21] on icon "close" at bounding box center [832, 24] width 10 height 10
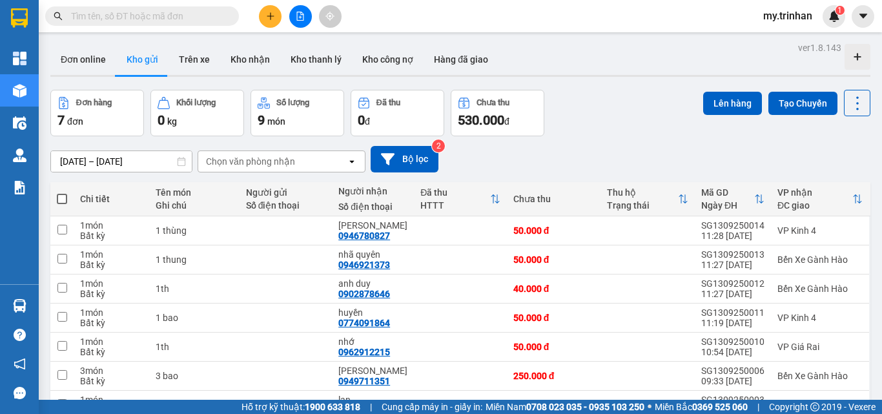
click at [336, 161] on div "Chọn văn phòng nhận" at bounding box center [272, 161] width 148 height 21
click at [549, 164] on div "[DATE] – [DATE] Press the down arrow key to interact with the calendar and sele…" at bounding box center [460, 159] width 820 height 26
